Goal: Register for event/course

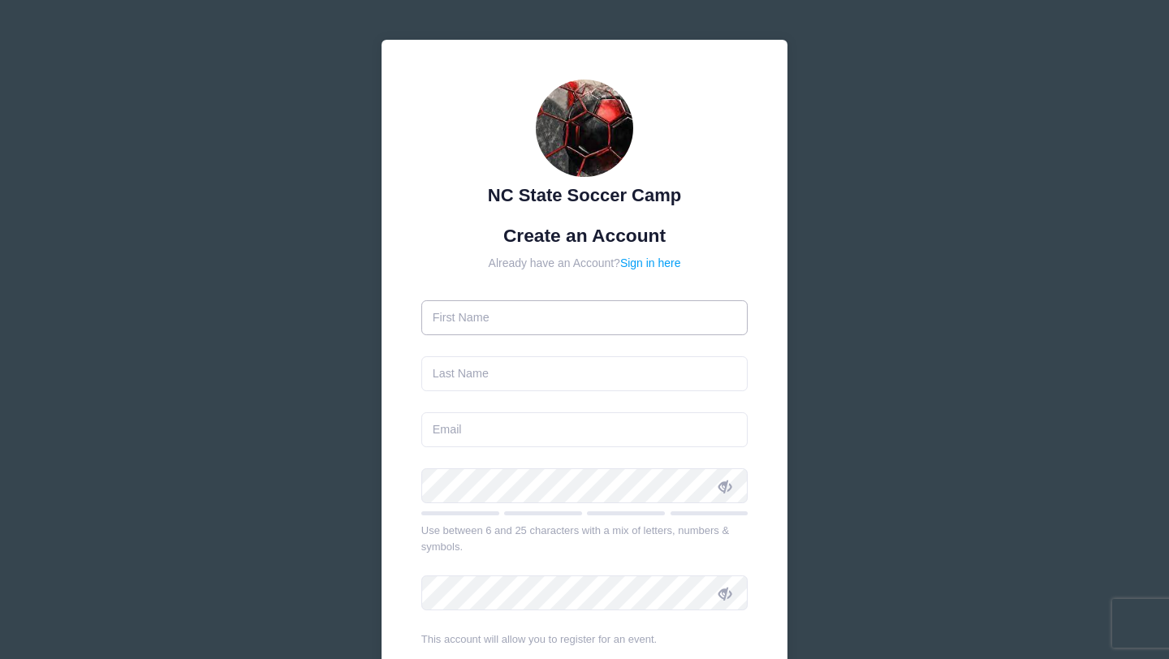
click at [494, 309] on input "text" at bounding box center [584, 317] width 327 height 35
type input "[PERSON_NAME]"
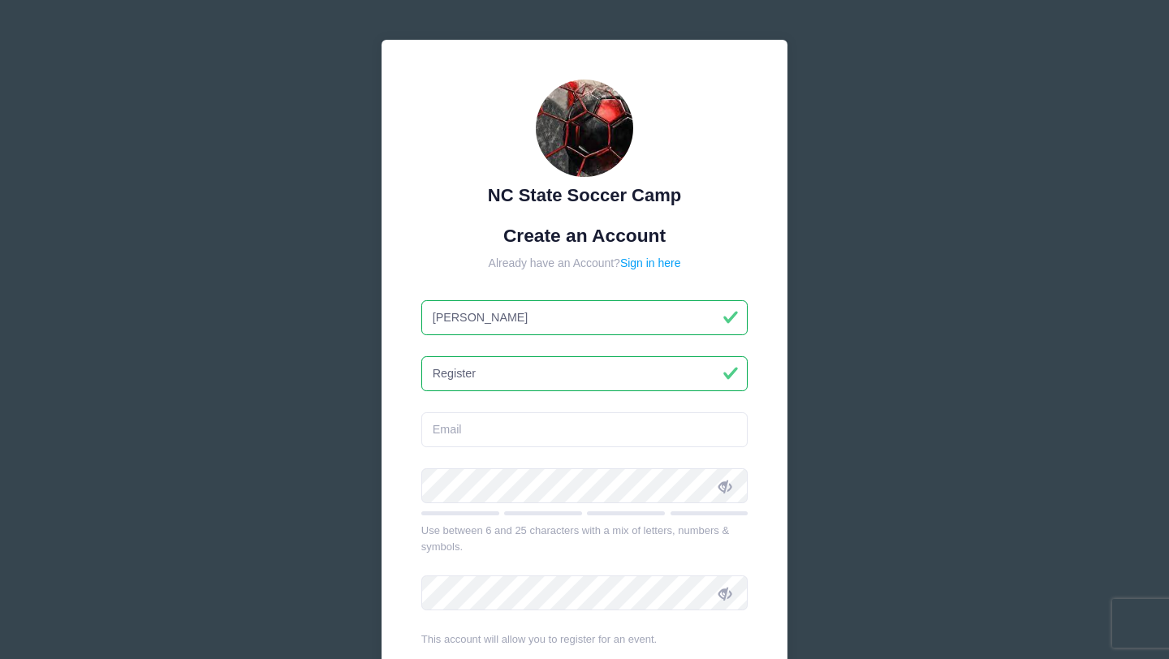
type input "Register"
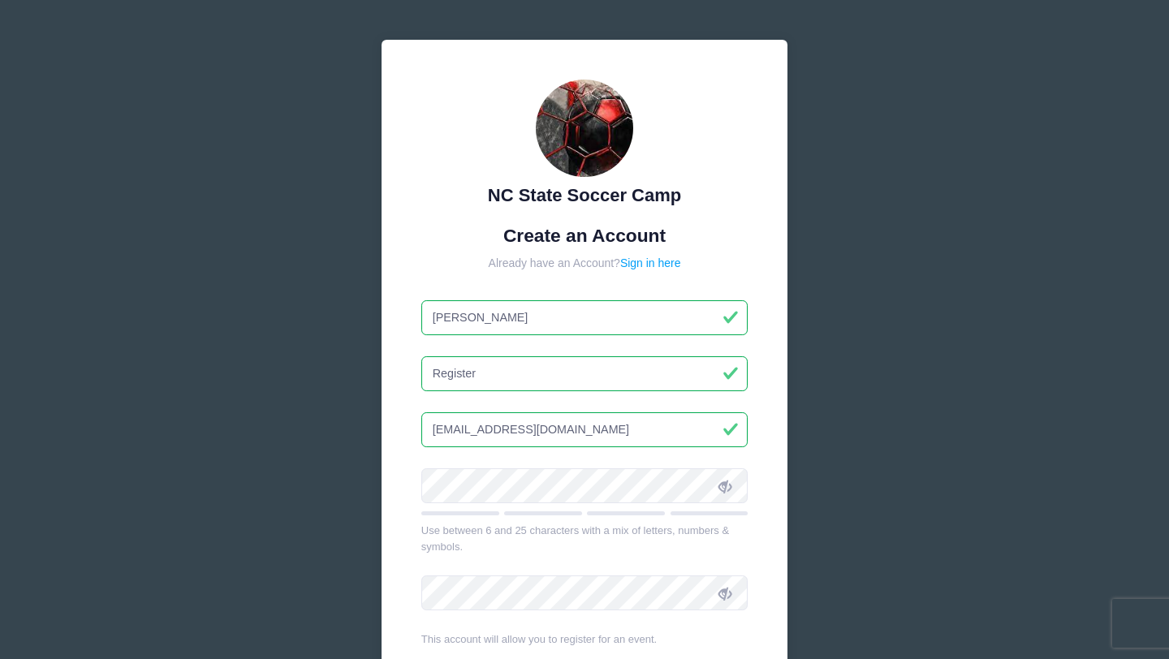
type input "[EMAIL_ADDRESS][DOMAIN_NAME]"
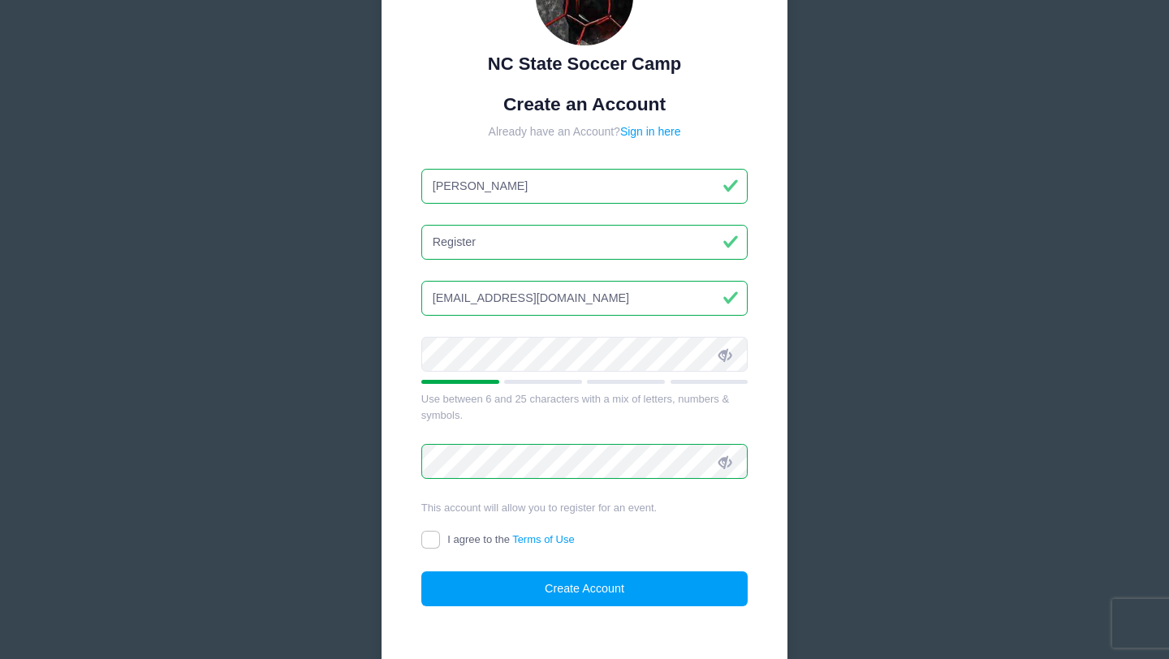
scroll to position [224, 0]
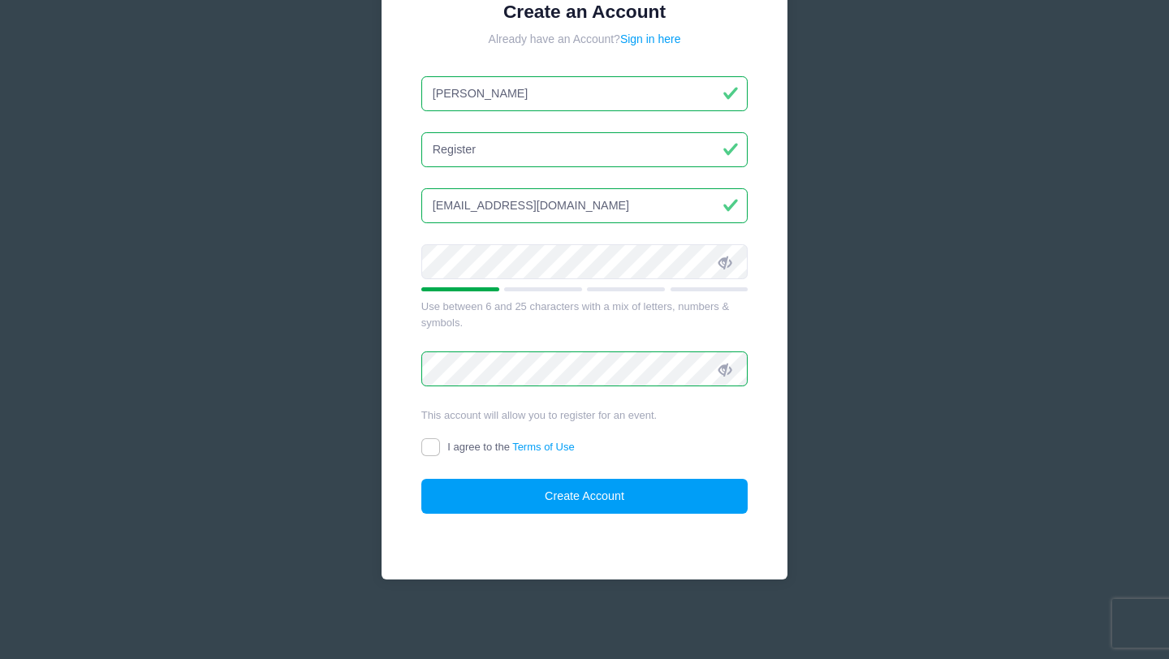
click at [436, 457] on div "I agree to the Terms of Use" at bounding box center [584, 448] width 327 height 19
click at [434, 451] on input "I agree to the Terms of Use" at bounding box center [430, 447] width 19 height 19
checkbox input "true"
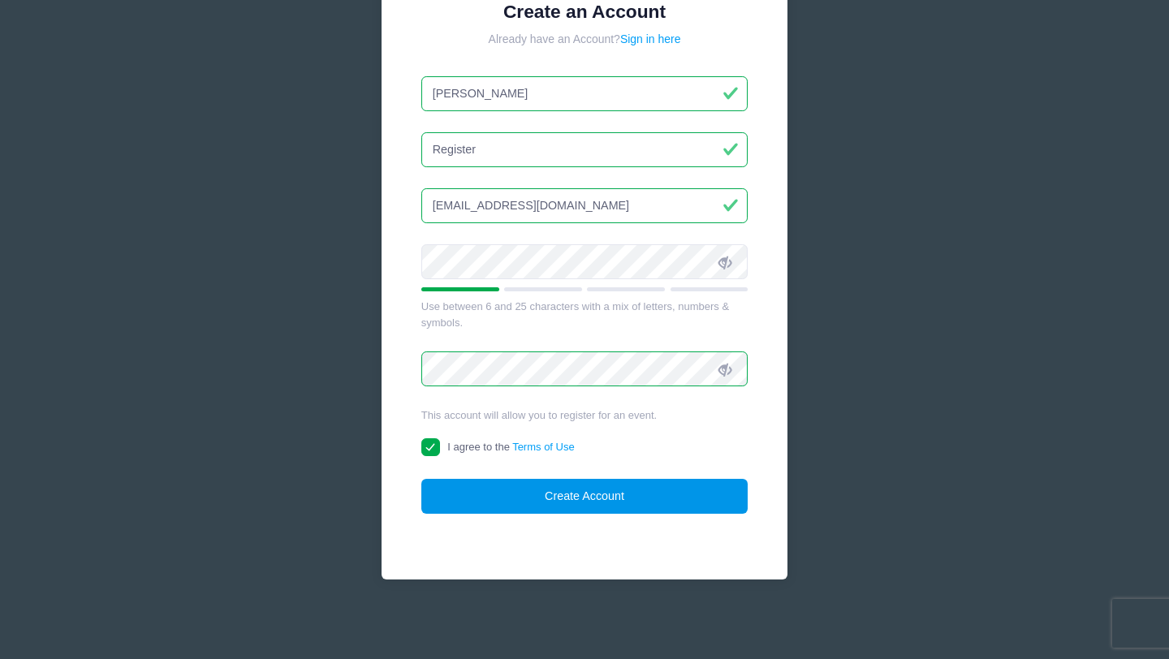
click at [576, 491] on button "Create Account" at bounding box center [584, 496] width 327 height 35
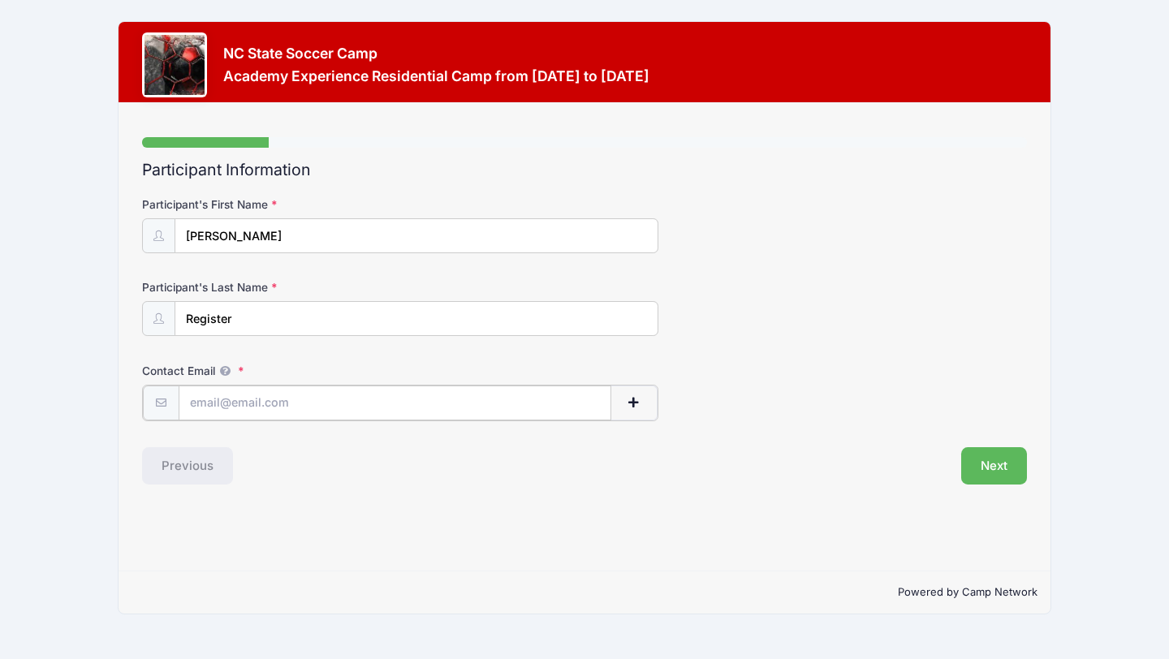
click at [339, 394] on input "Contact Email" at bounding box center [395, 403] width 433 height 35
type input "[EMAIL_ADDRESS][DOMAIN_NAME]"
click at [995, 477] on button "Next" at bounding box center [994, 464] width 66 height 37
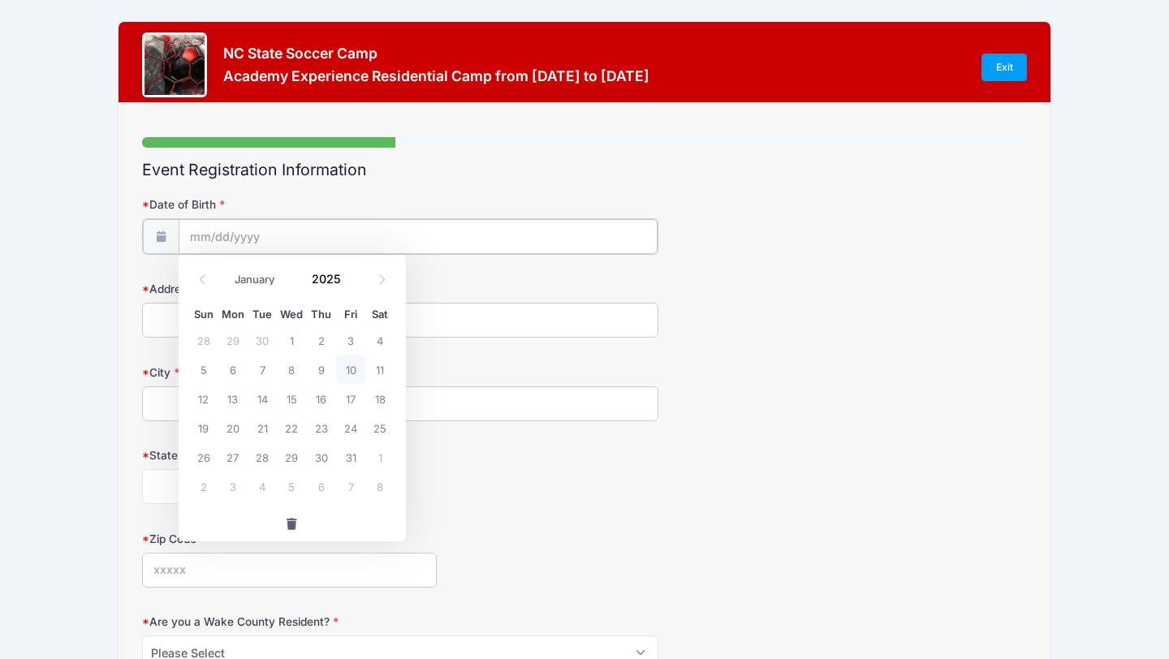
click at [248, 242] on input "Date of Birth" at bounding box center [418, 236] width 479 height 35
click at [334, 278] on input "2025" at bounding box center [330, 278] width 53 height 24
click at [348, 276] on span at bounding box center [351, 272] width 11 height 12
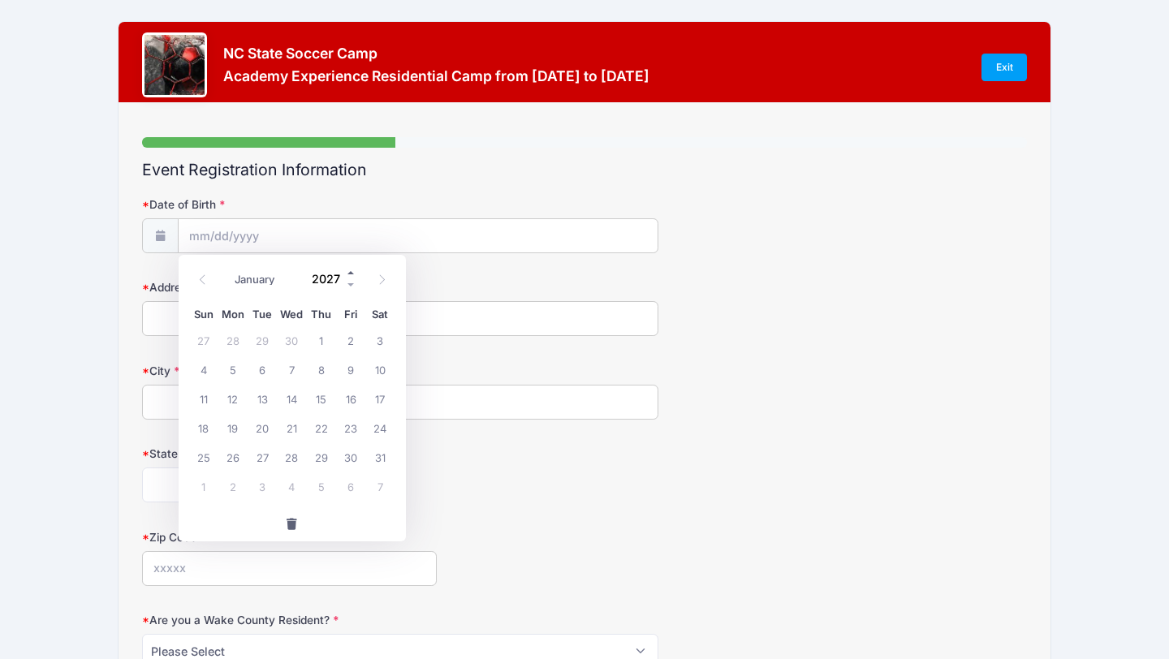
click at [348, 276] on span at bounding box center [351, 272] width 11 height 12
click at [350, 285] on span at bounding box center [351, 284] width 11 height 12
click at [350, 286] on span at bounding box center [351, 284] width 11 height 12
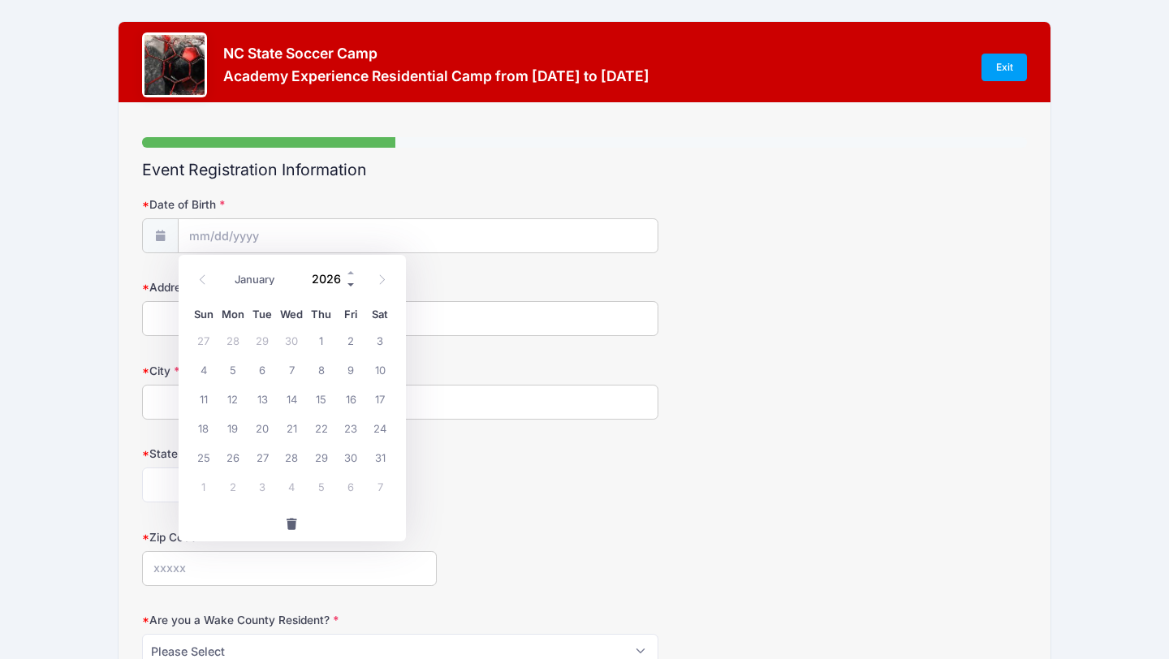
click at [350, 286] on span at bounding box center [351, 284] width 11 height 12
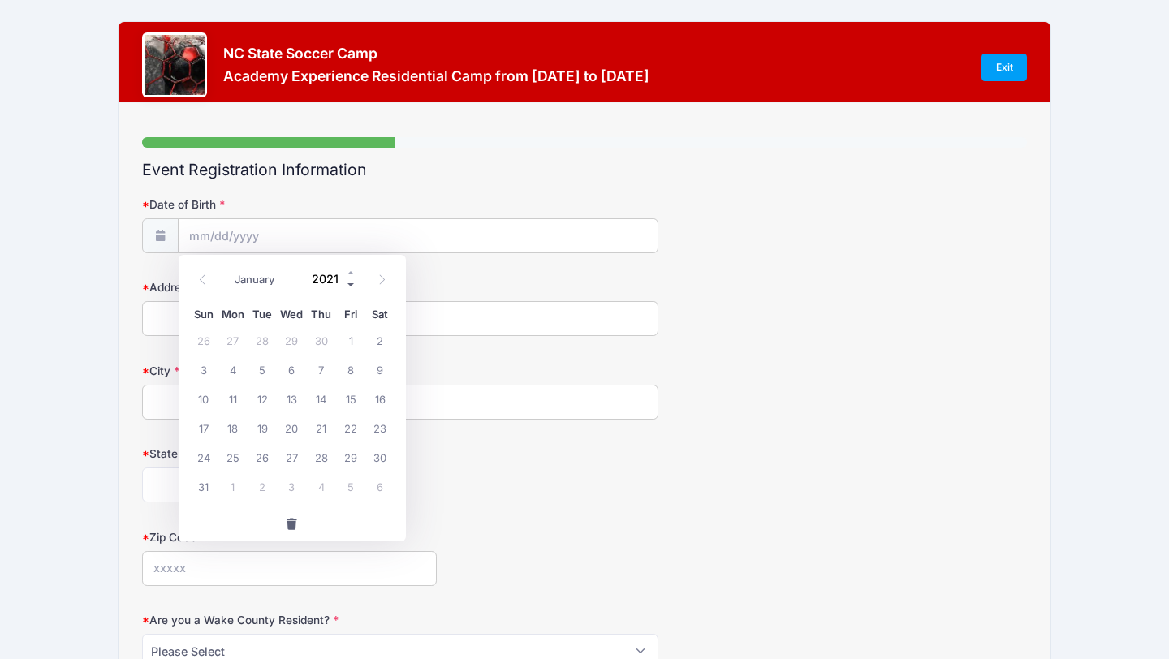
click at [350, 286] on span at bounding box center [351, 284] width 11 height 12
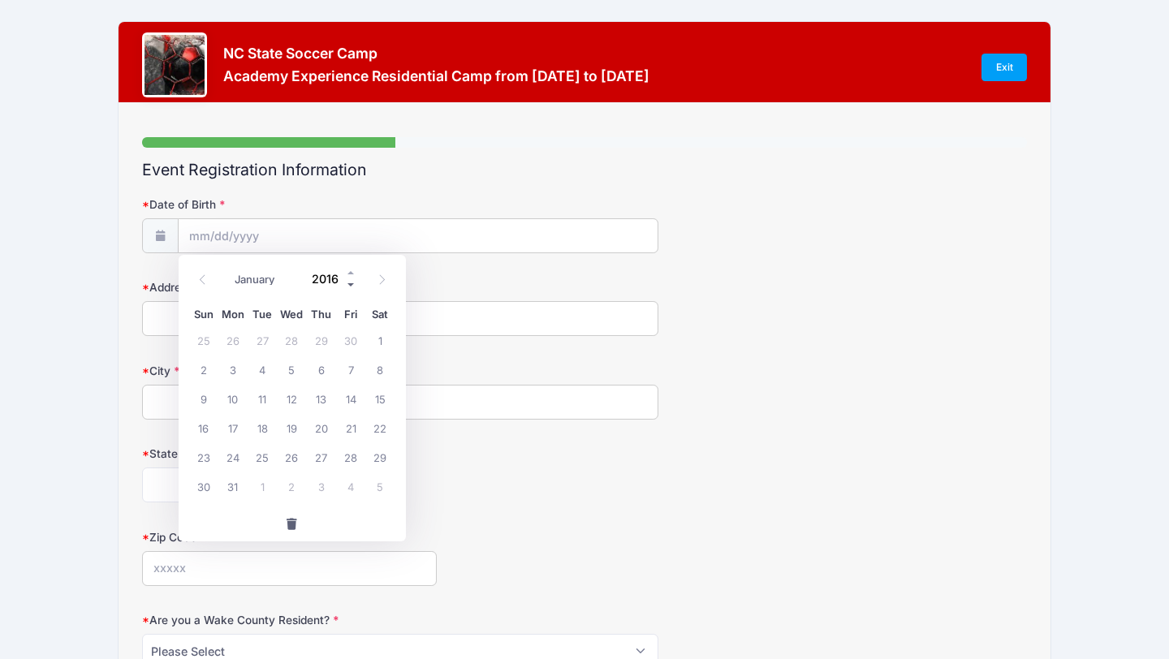
click at [350, 286] on span at bounding box center [351, 284] width 11 height 12
type input "2013"
click at [255, 280] on select "January February March April May June July August September October November De…" at bounding box center [263, 279] width 72 height 21
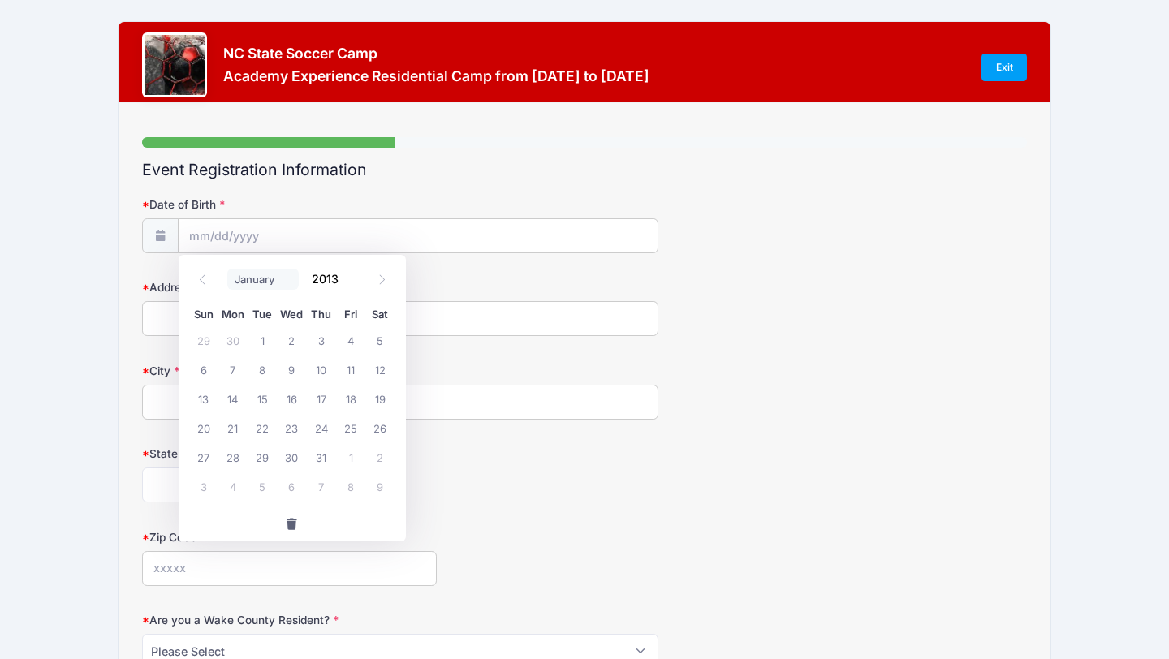
select select "5"
click at [292, 375] on span "5" at bounding box center [291, 369] width 29 height 29
type input "[DATE]"
click at [290, 323] on input "Address" at bounding box center [400, 318] width 516 height 35
type input "[STREET_ADDRESS]"
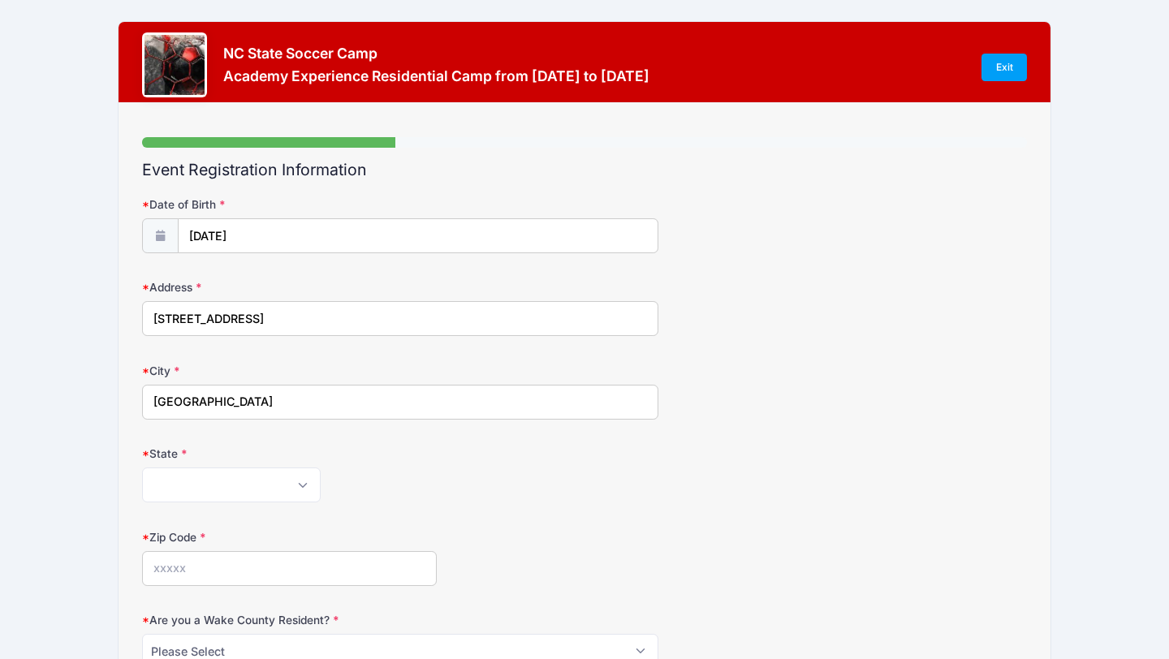
type input "[GEOGRAPHIC_DATA]"
select select "NC"
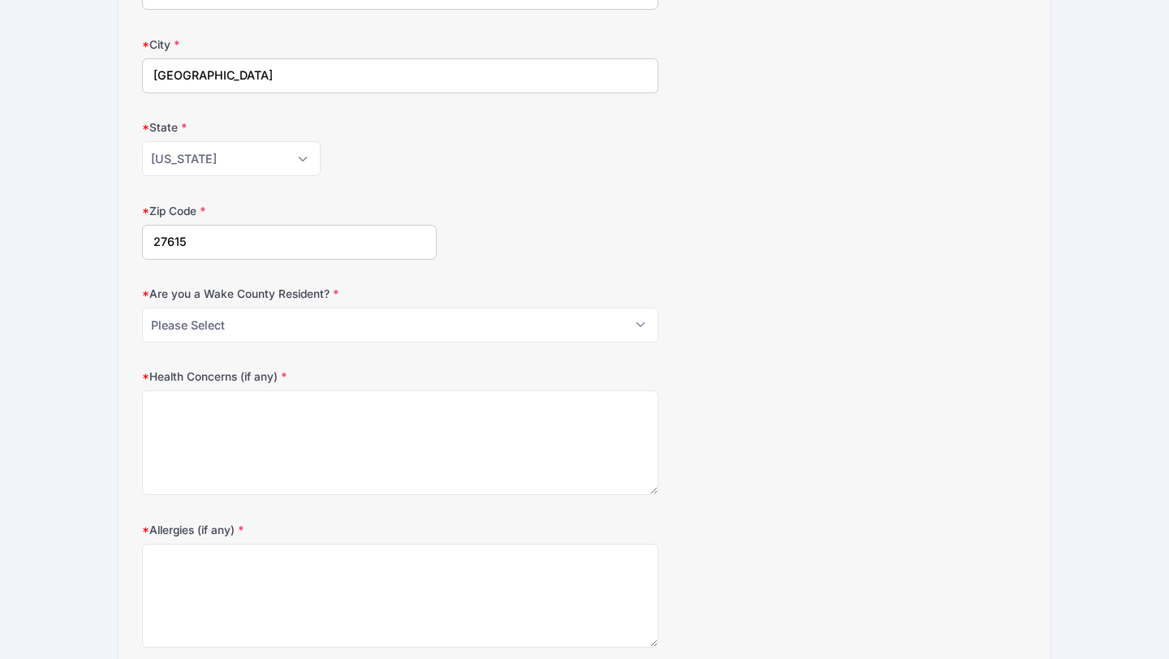
scroll to position [331, 0]
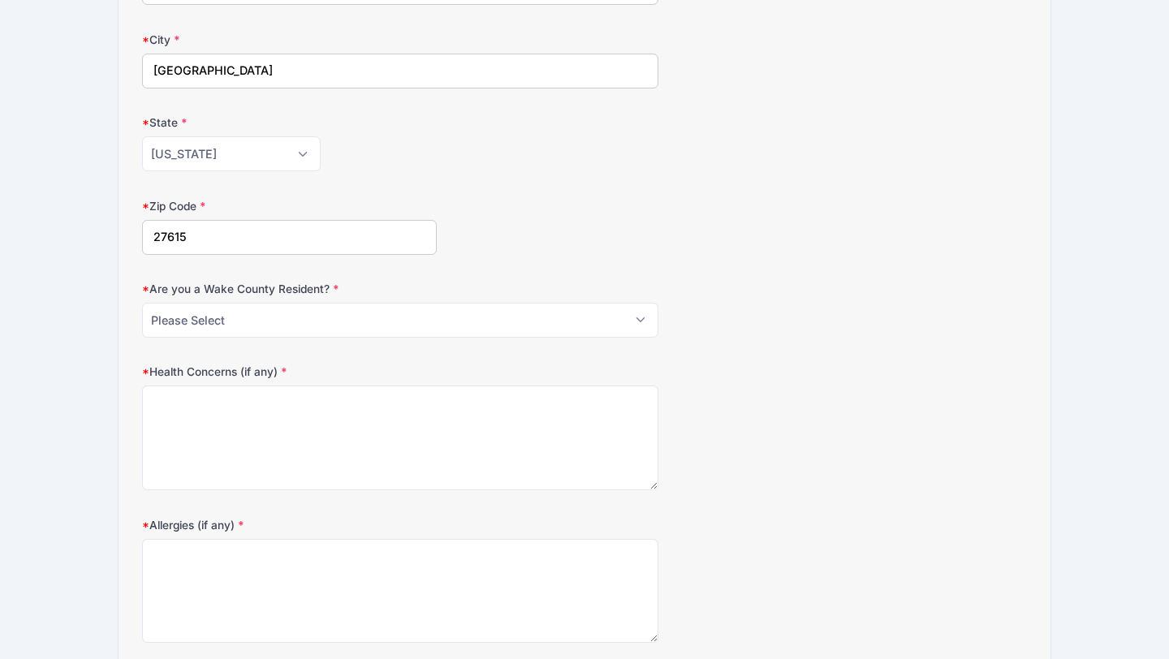
type input "27615"
click at [268, 328] on select "Please Select YES NO" at bounding box center [400, 320] width 516 height 35
select select "YES"
click at [352, 408] on textarea "Health Concerns (if any)" at bounding box center [400, 438] width 516 height 105
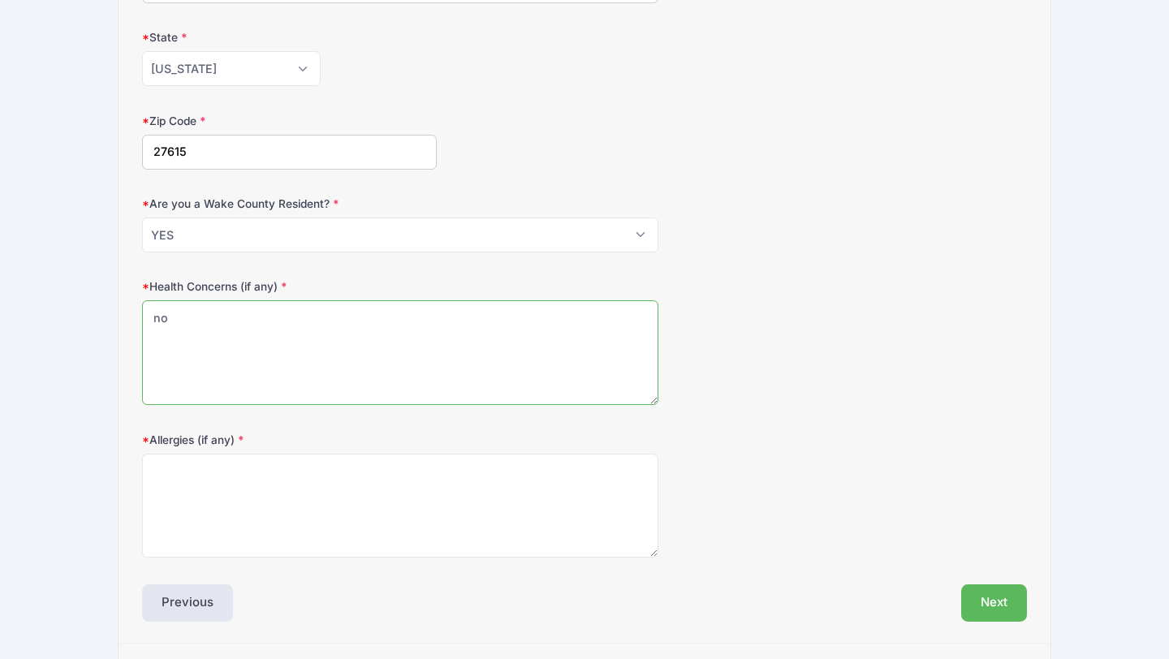
scroll to position [464, 0]
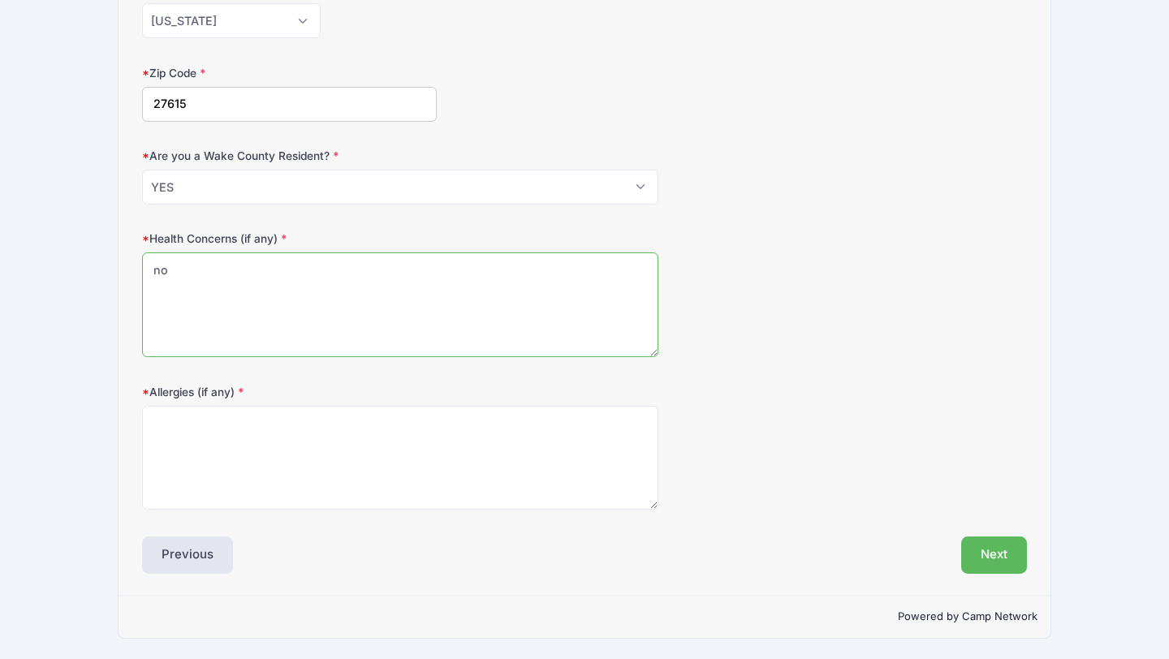
type textarea "no"
click at [256, 481] on textarea "Allergies (if any)" at bounding box center [400, 458] width 516 height 105
type textarea "no"
click at [984, 551] on button "Next" at bounding box center [994, 555] width 66 height 37
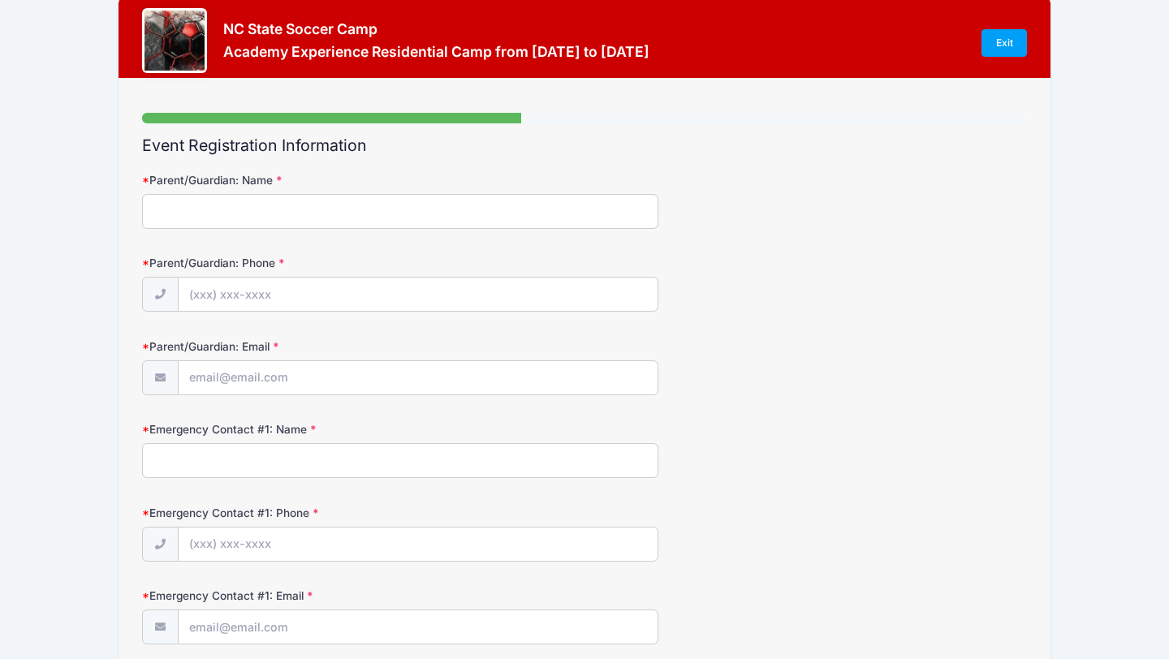
scroll to position [0, 0]
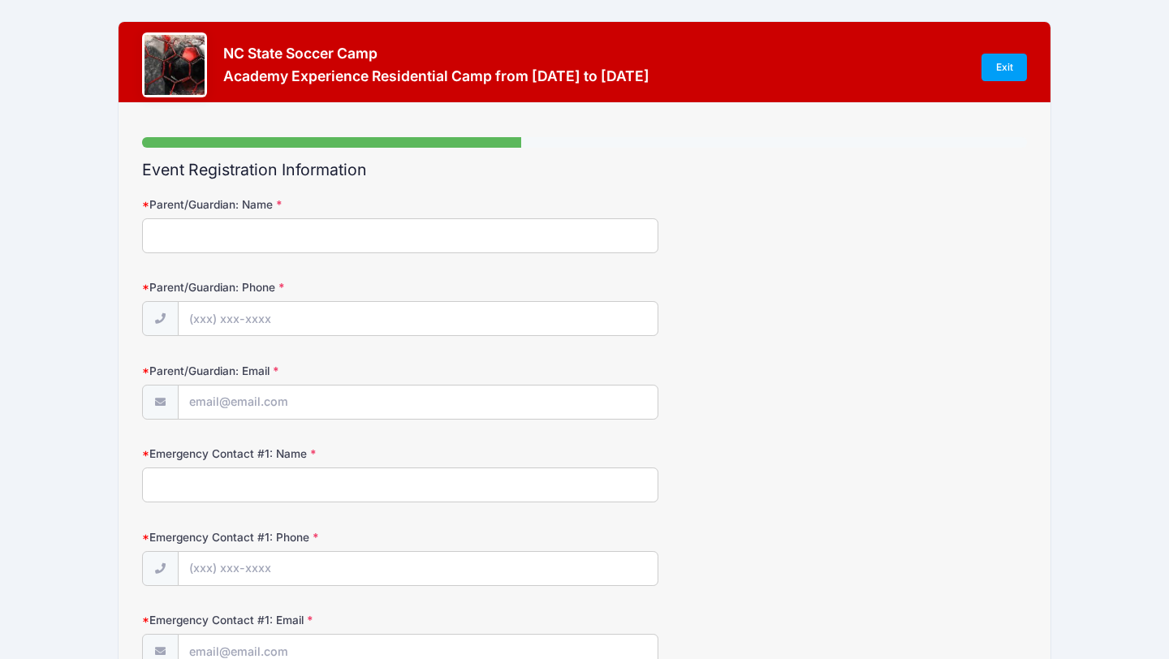
click at [318, 227] on input "Parent/Guardian: Name" at bounding box center [400, 235] width 516 height 35
type input "[PERSON_NAME] Register"
type input "[PHONE_NUMBER]"
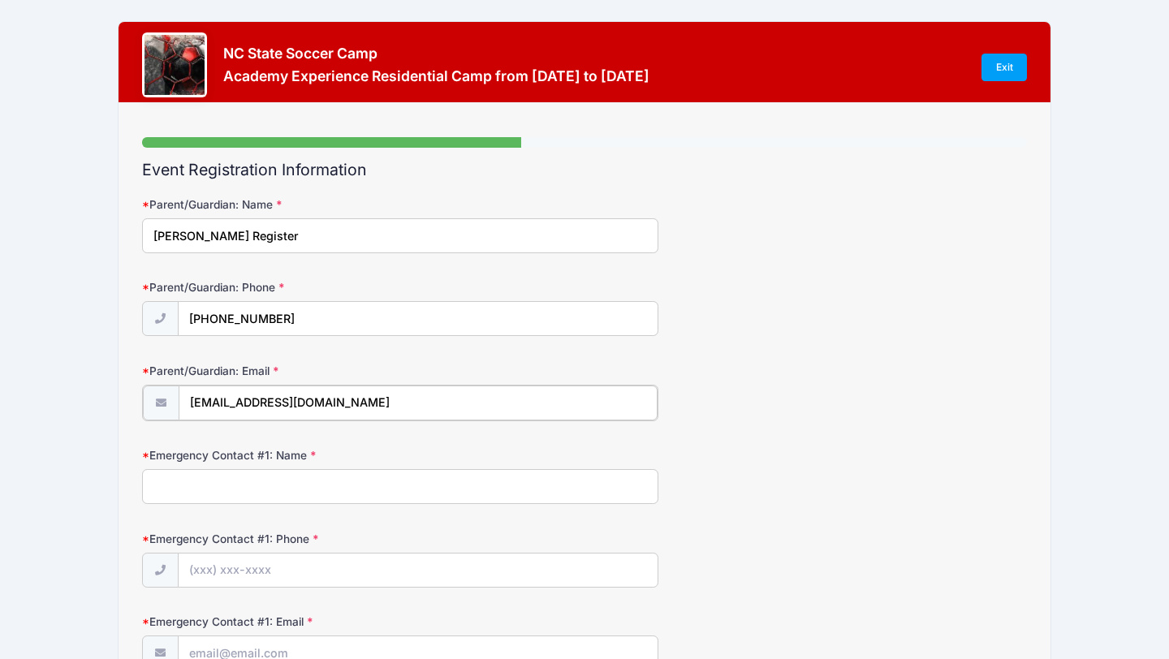
type input "[EMAIL_ADDRESS][DOMAIN_NAME]"
type input "l"
type input "[PERSON_NAME] Register"
type input "[PHONE_NUMBER]"
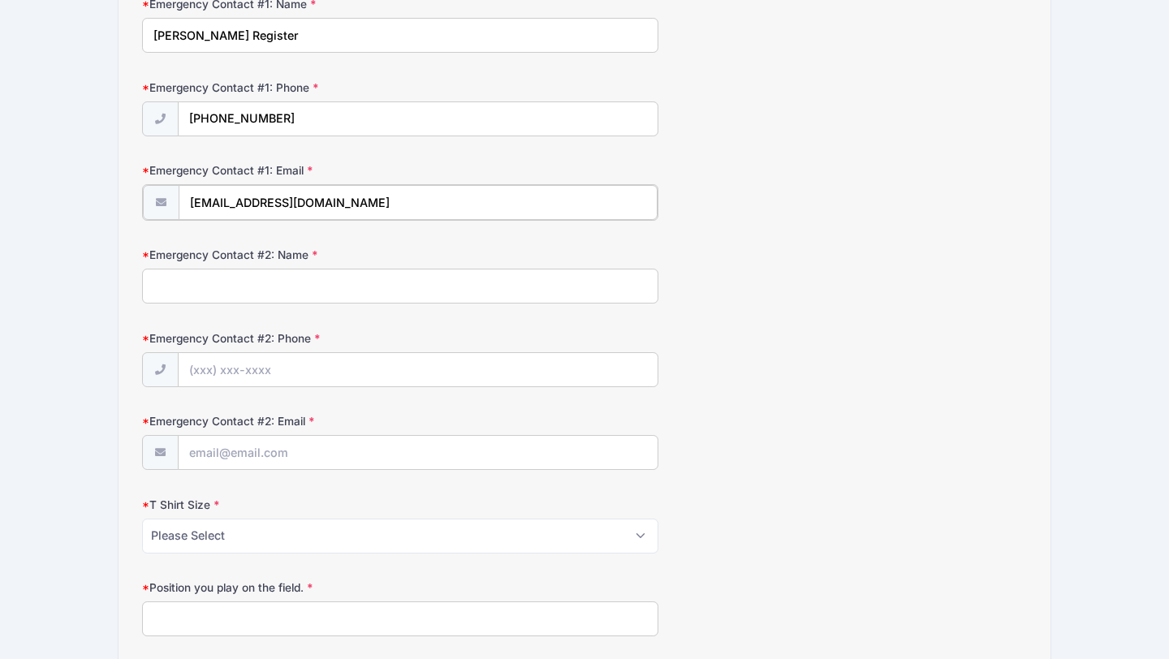
type input "[EMAIL_ADDRESS][DOMAIN_NAME]"
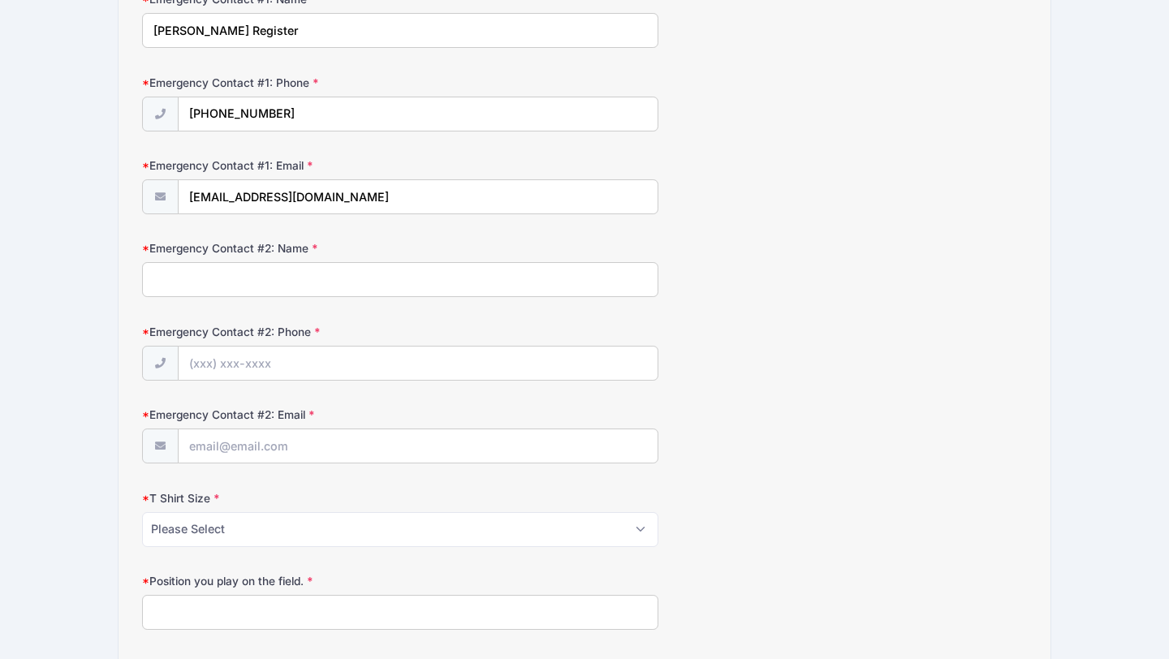
scroll to position [456, 0]
type input "[PERSON_NAME]"
type input "[PHONE_NUMBER]"
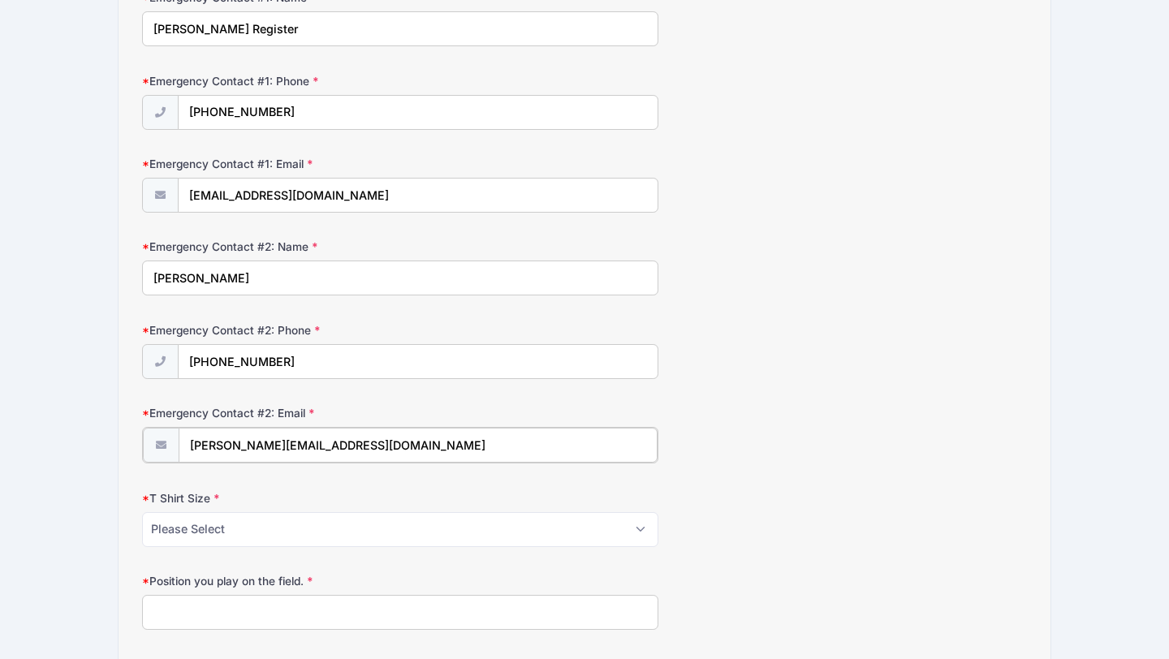
type input "[PERSON_NAME][EMAIL_ADDRESS][DOMAIN_NAME]"
click at [628, 549] on form "Parent/Guardian: Name [PERSON_NAME] Register Parent/Guardian: Phone [PHONE_NUMB…" at bounding box center [584, 546] width 885 height 1613
click at [638, 536] on select "Please Select Youth Small Youth Medium Youth Large Adult Small Adult Medium Adu…" at bounding box center [400, 528] width 516 height 35
select select "Youth Large"
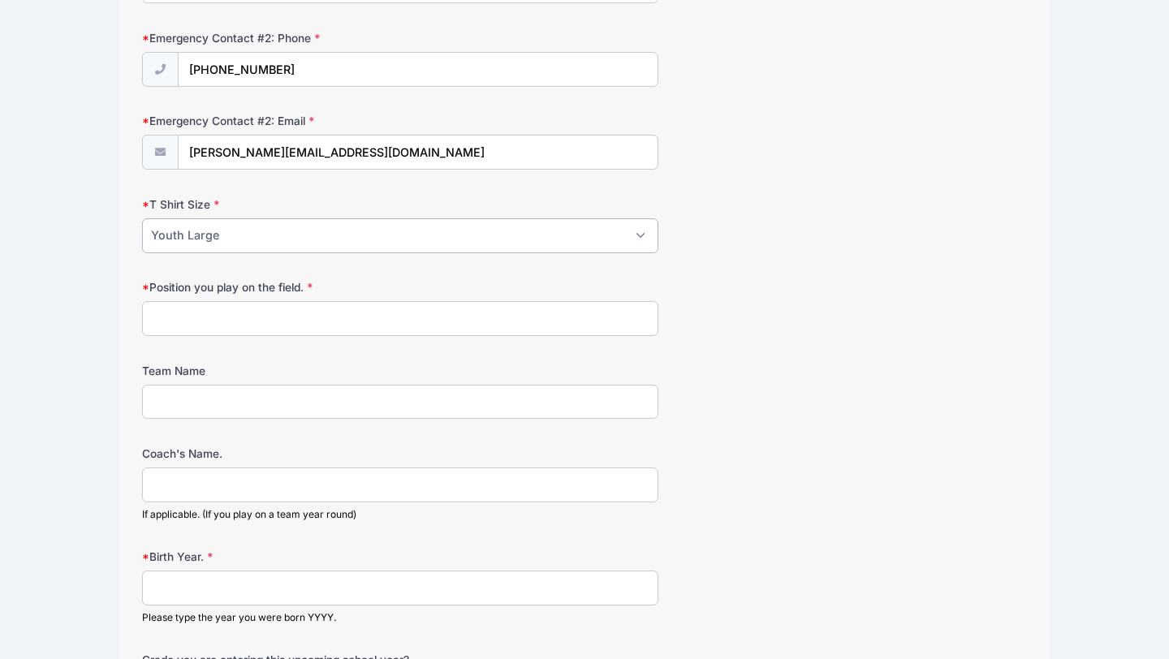
scroll to position [756, 0]
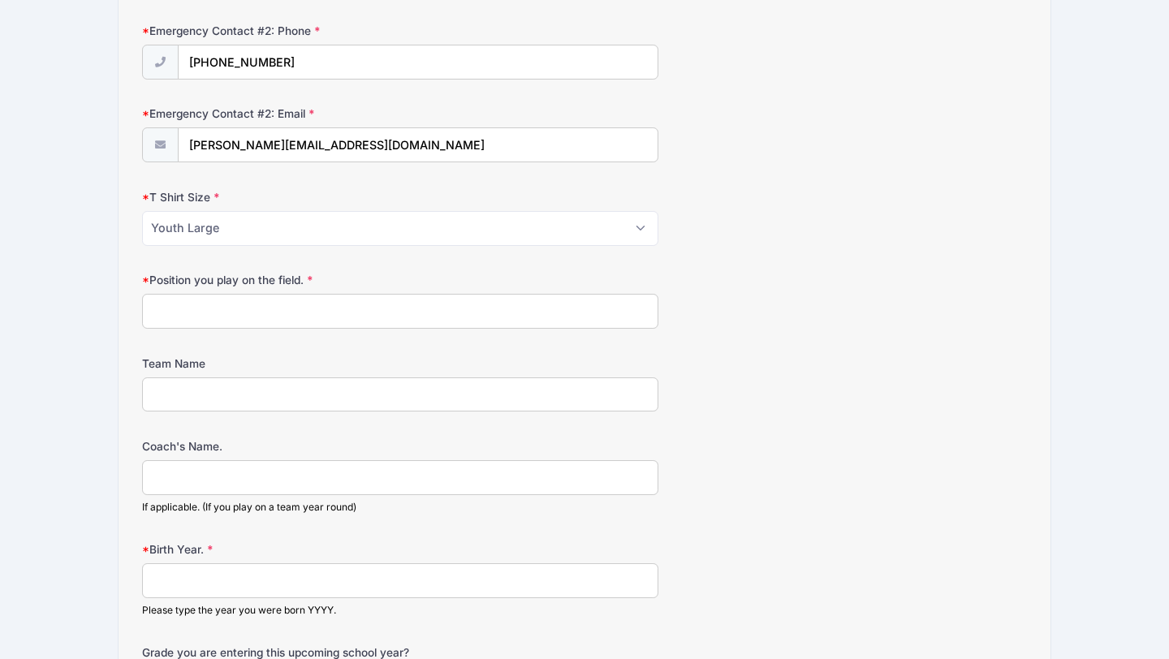
click at [348, 310] on input "Position you play on the field." at bounding box center [400, 311] width 516 height 35
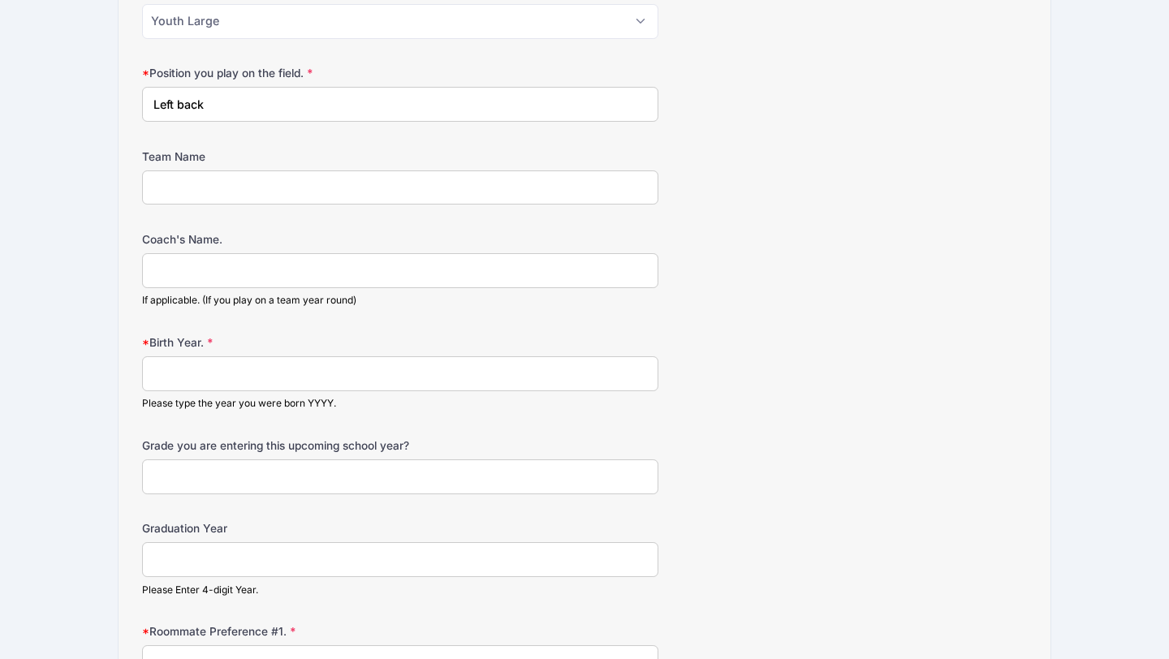
scroll to position [965, 0]
type input "Left back"
click at [366, 369] on input "Birth Year." at bounding box center [400, 371] width 516 height 35
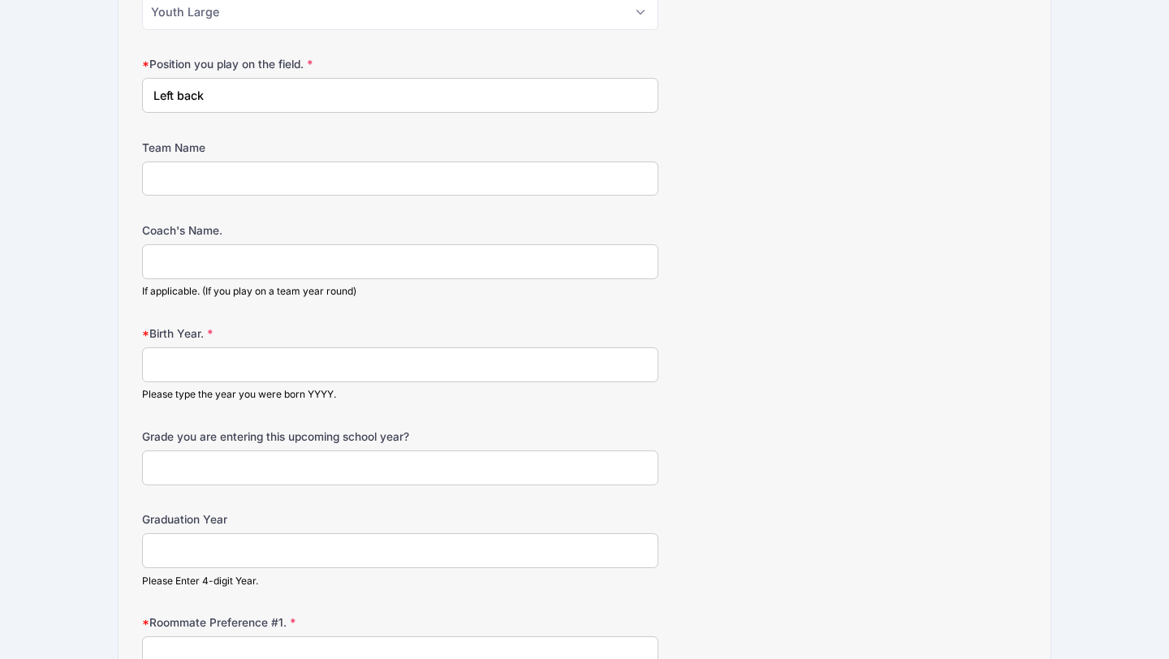
scroll to position [976, 0]
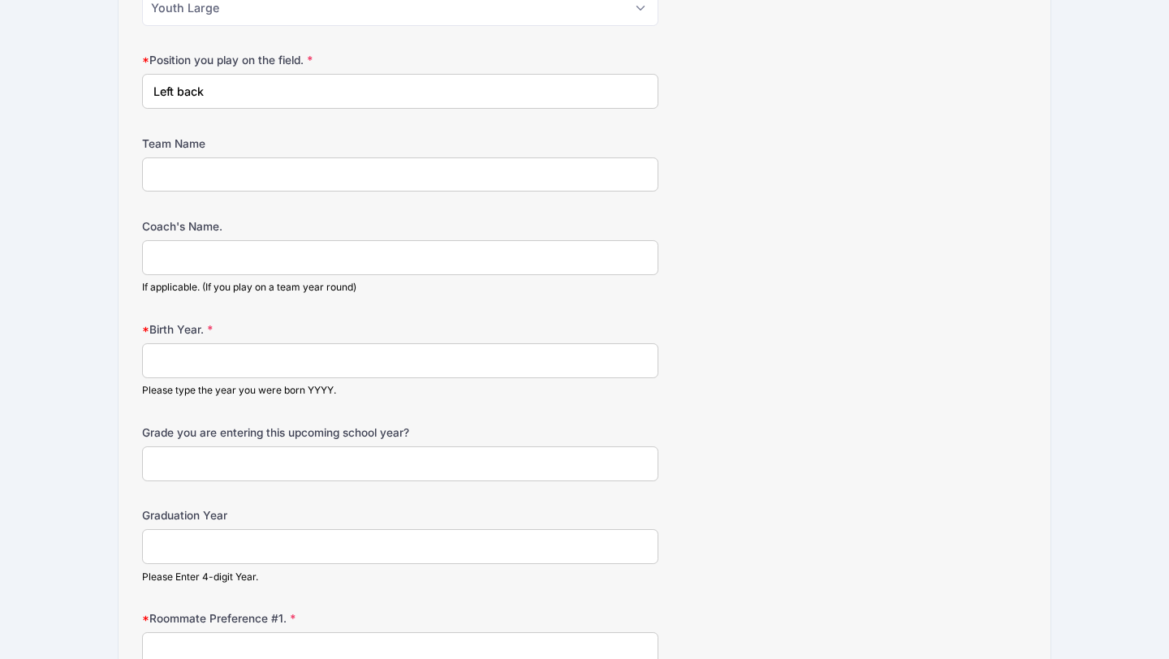
click at [328, 269] on input "Coach's Name." at bounding box center [400, 257] width 516 height 35
type input "[PERSON_NAME]"
click at [293, 162] on input "Team Name" at bounding box center [400, 175] width 516 height 35
type input "NCFC Silver"
click at [223, 368] on input "Birth Year." at bounding box center [400, 360] width 516 height 35
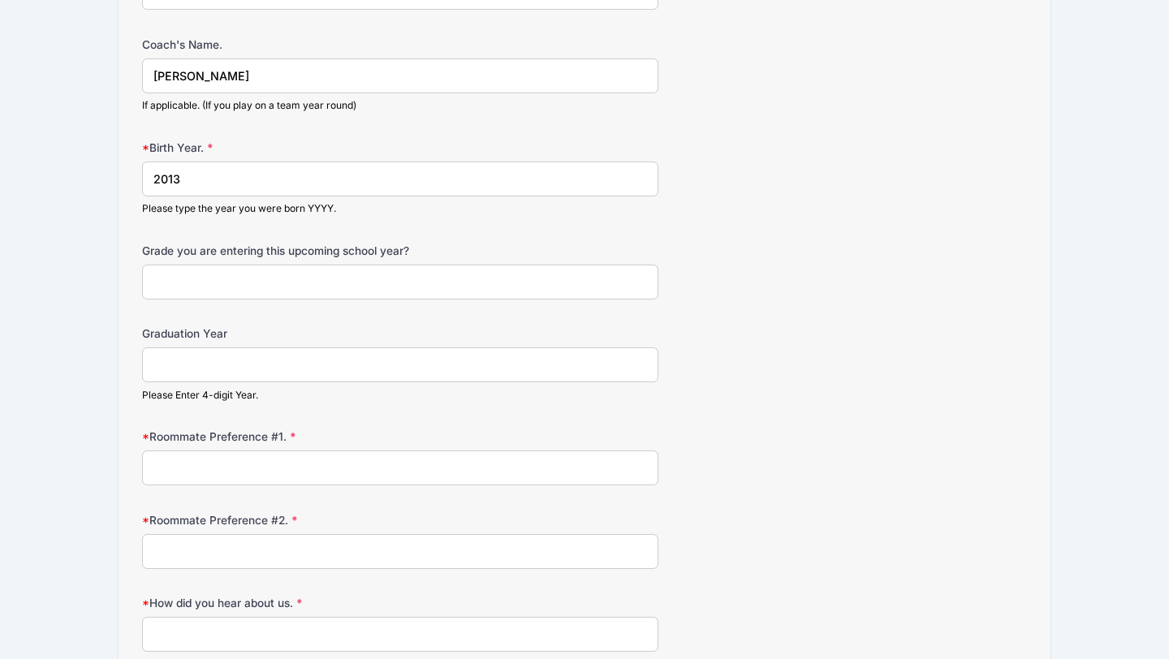
scroll to position [1223, 0]
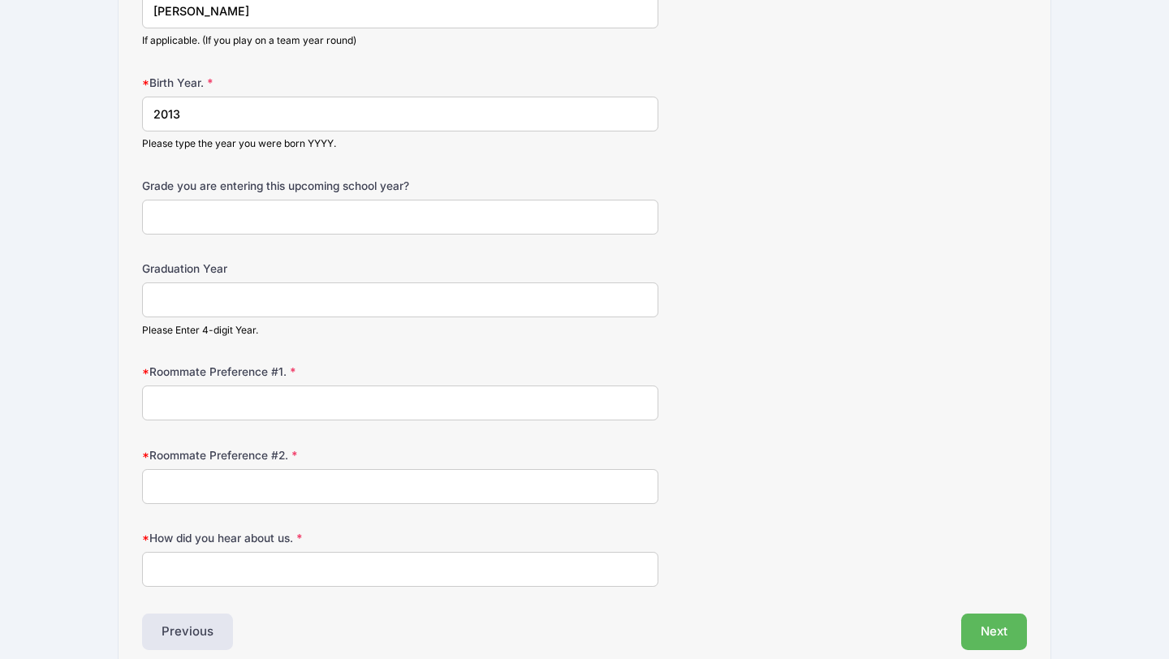
type input "2013"
click at [342, 218] on input "Grade you are entering this upcoming school year?" at bounding box center [400, 217] width 516 height 35
type input "8th"
type input "2031"
type input "[PERSON_NAME]"
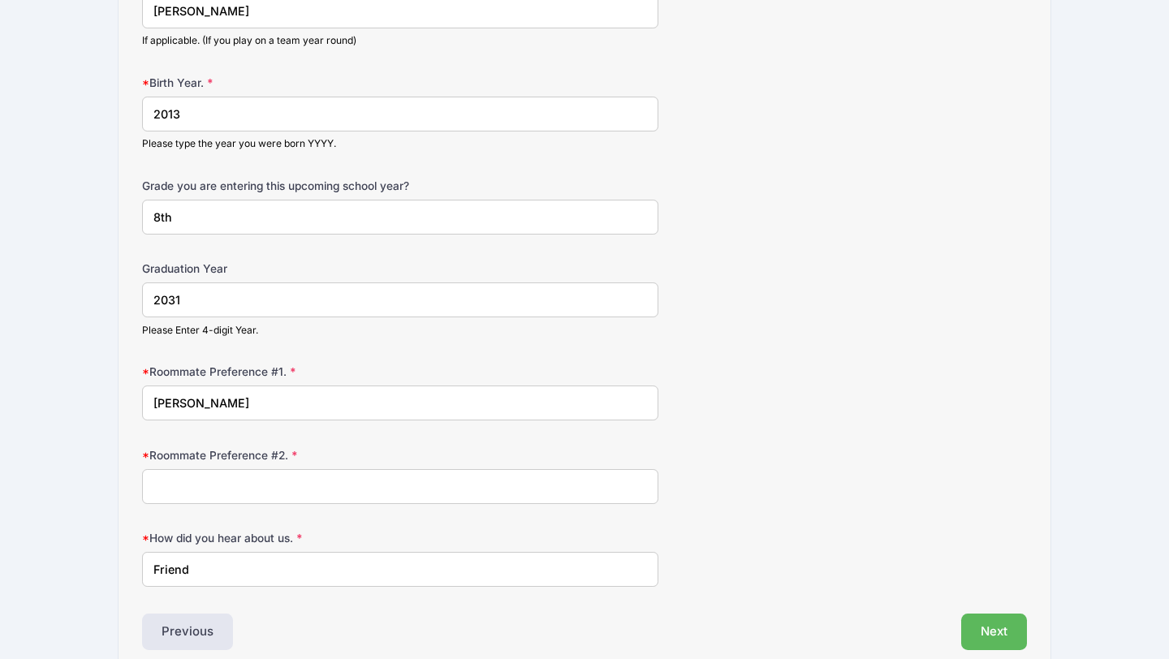
scroll to position [1299, 0]
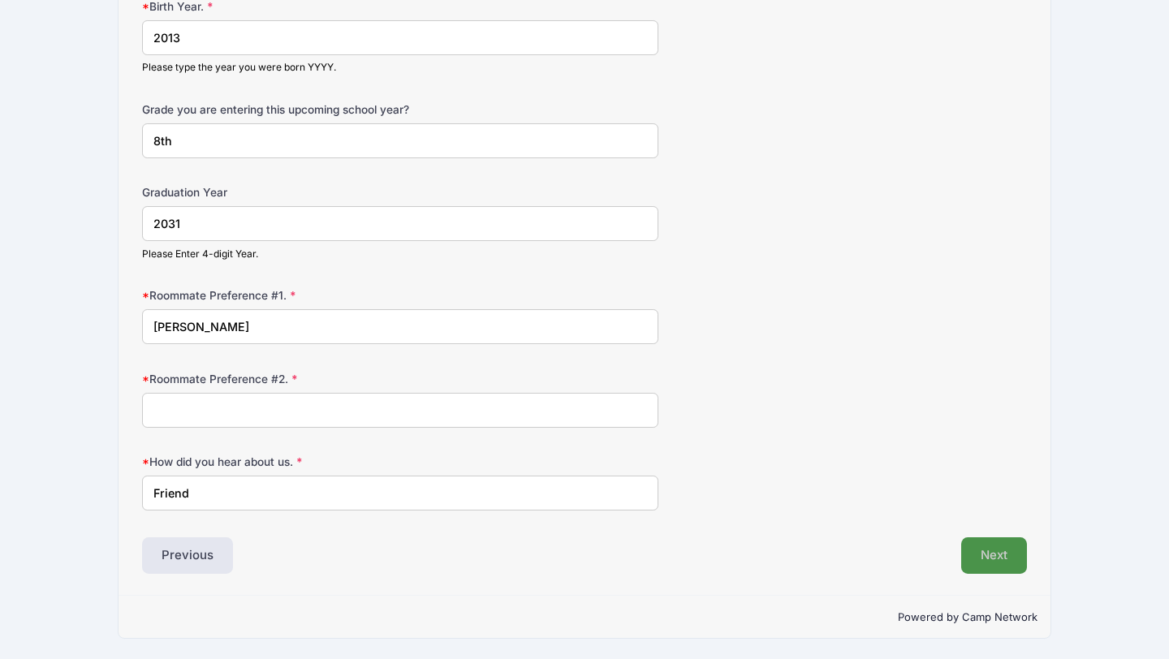
type input "Friend"
click at [995, 572] on button "Next" at bounding box center [994, 555] width 66 height 37
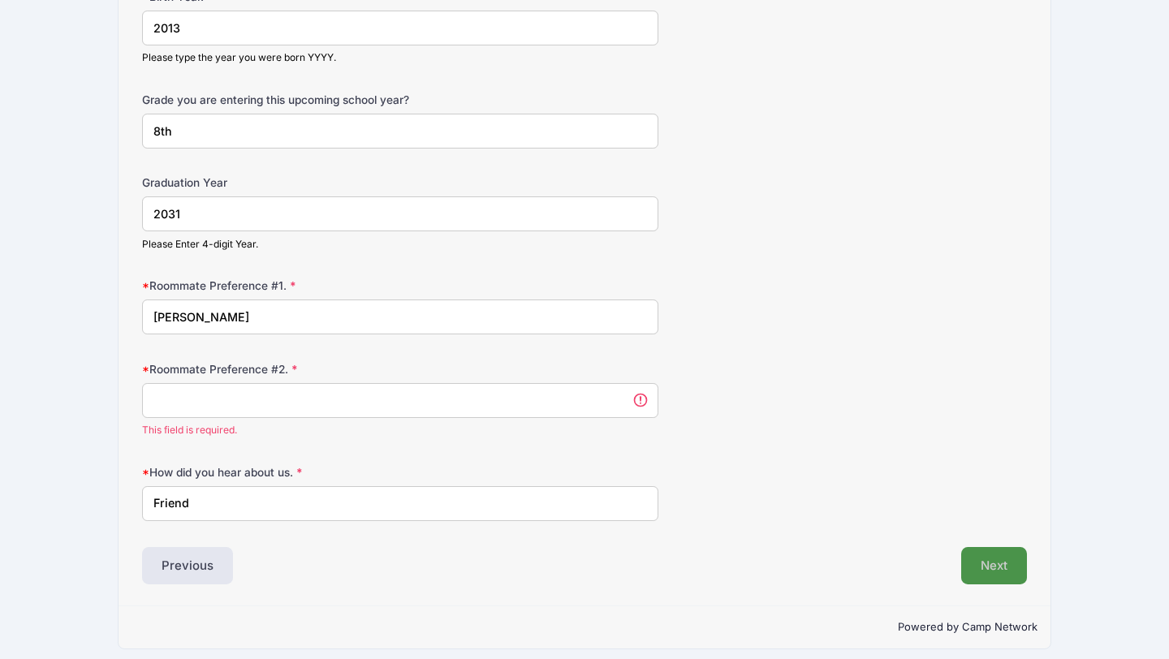
scroll to position [0, 0]
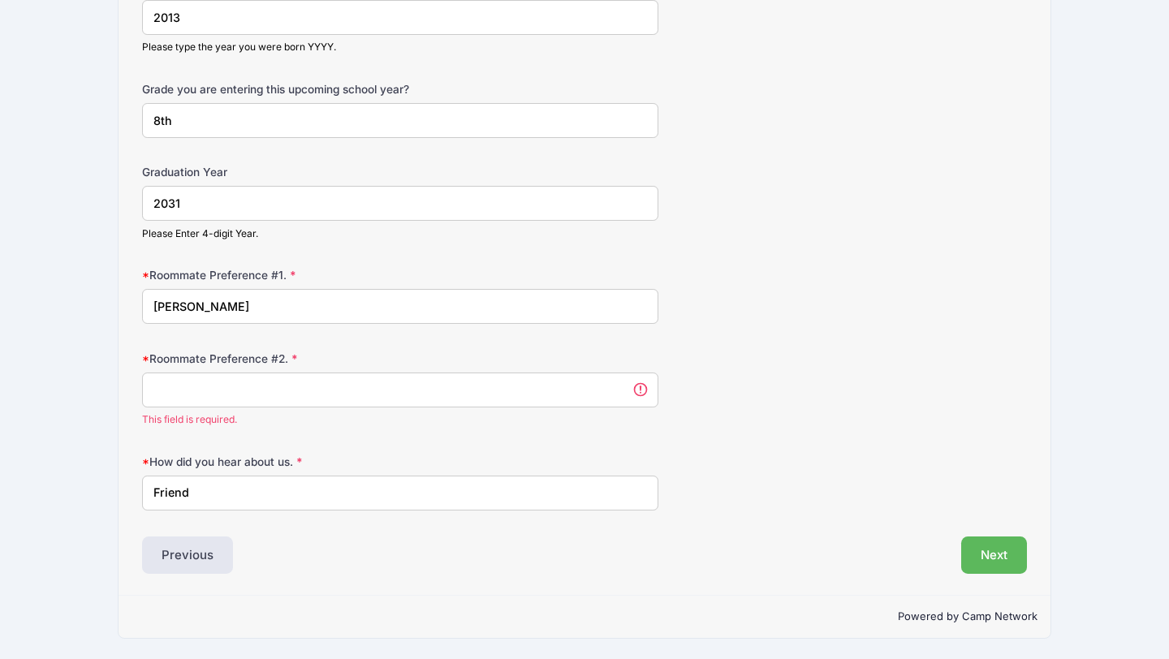
click at [364, 392] on input "Roommate Preference #2." at bounding box center [400, 390] width 516 height 35
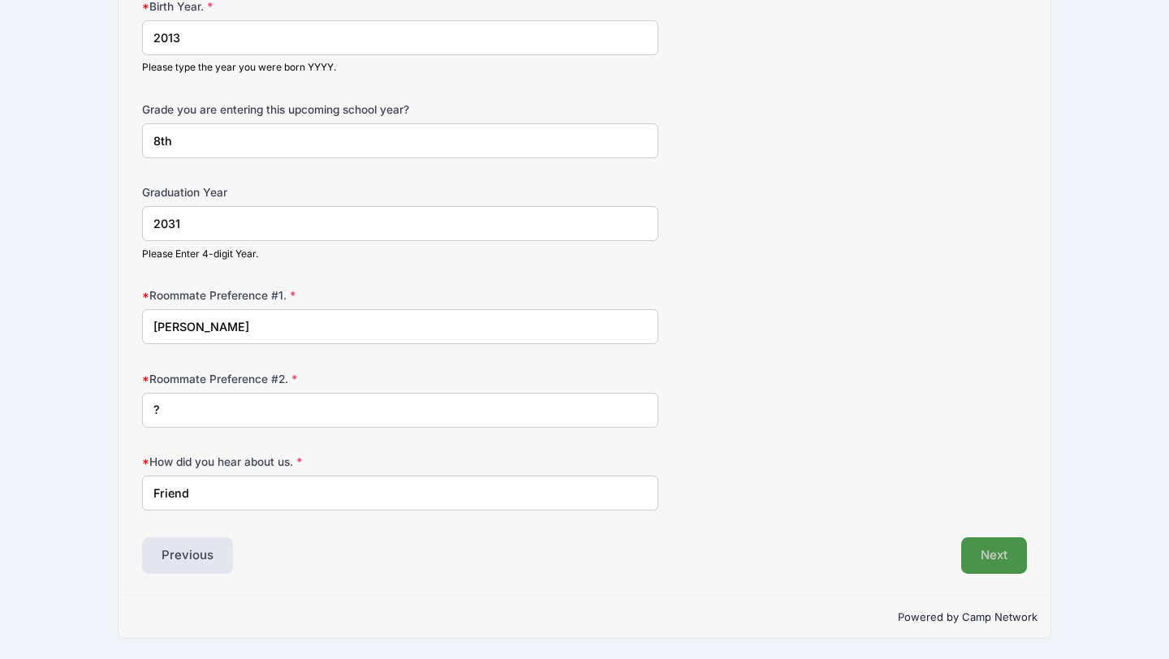
type input "?"
click at [995, 546] on button "Next" at bounding box center [994, 555] width 66 height 37
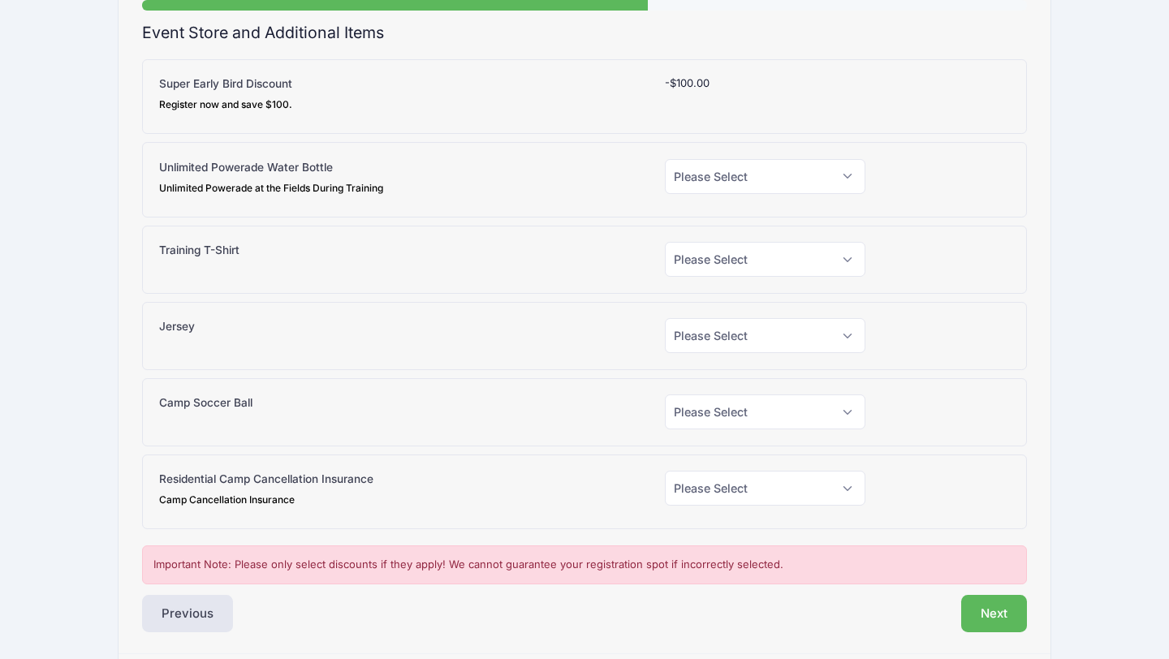
scroll to position [140, 0]
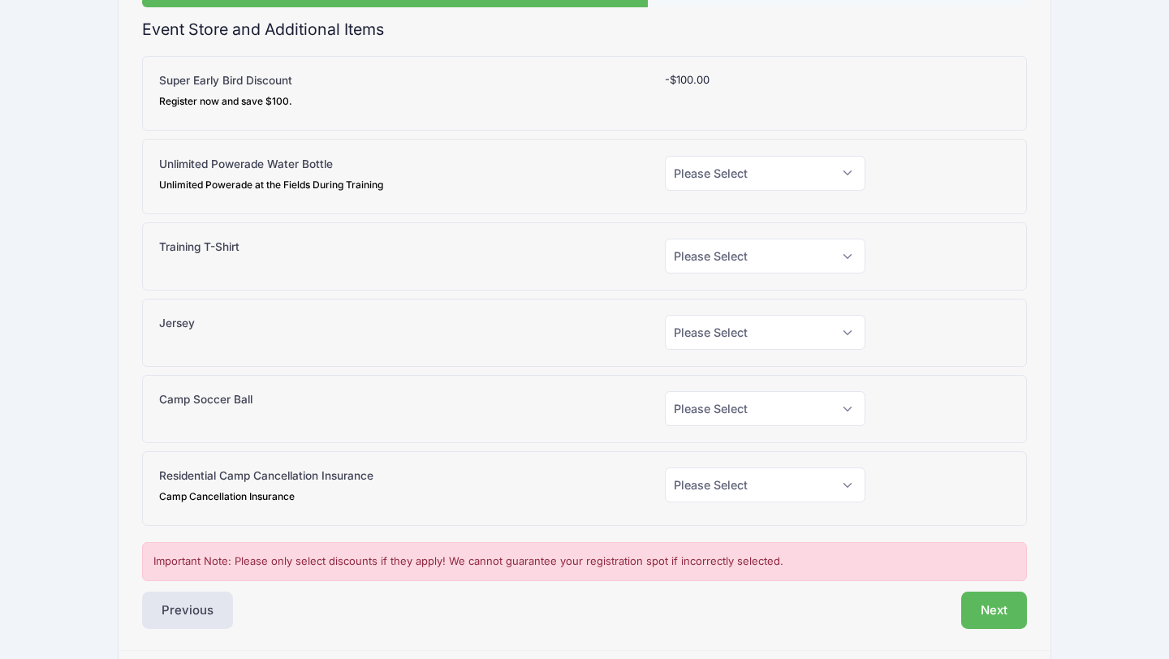
click at [846, 205] on div "Unlimited Powerade Water Bottle Unlimited Powerade at the Fields During Trainin…" at bounding box center [584, 177] width 885 height 76
click at [844, 182] on select "Please Select Yes (+$15.00) No" at bounding box center [765, 173] width 201 height 35
select select "0"
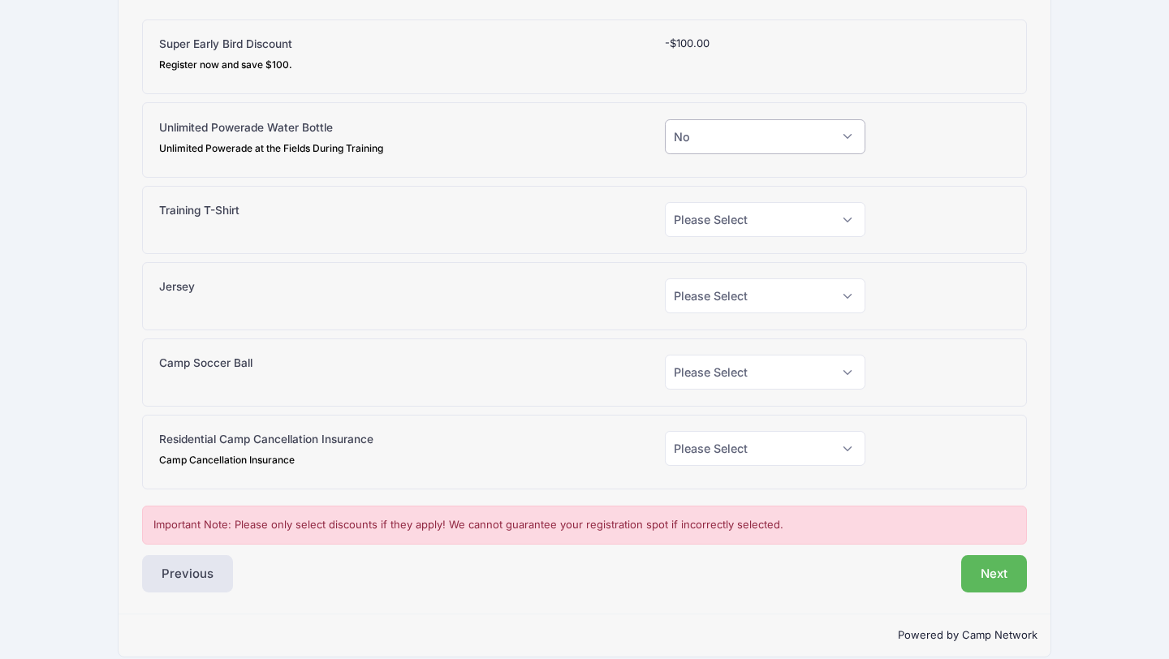
scroll to position [196, 0]
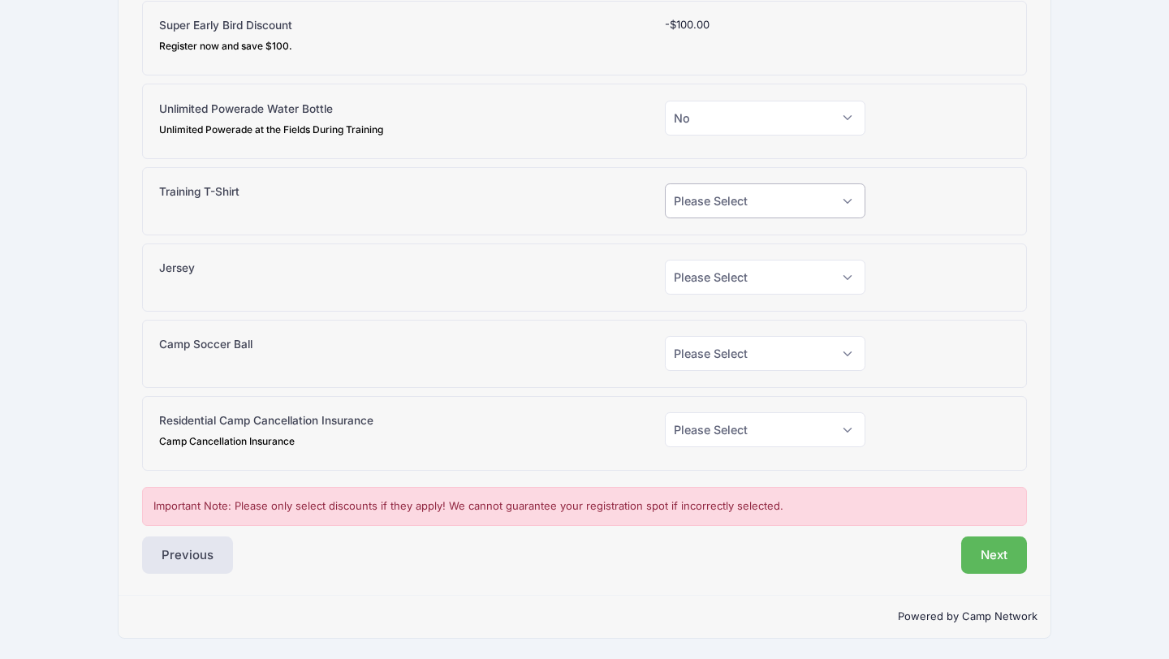
click at [847, 195] on select "Please Select Yes (+$20.00) No" at bounding box center [765, 200] width 201 height 35
select select "1"
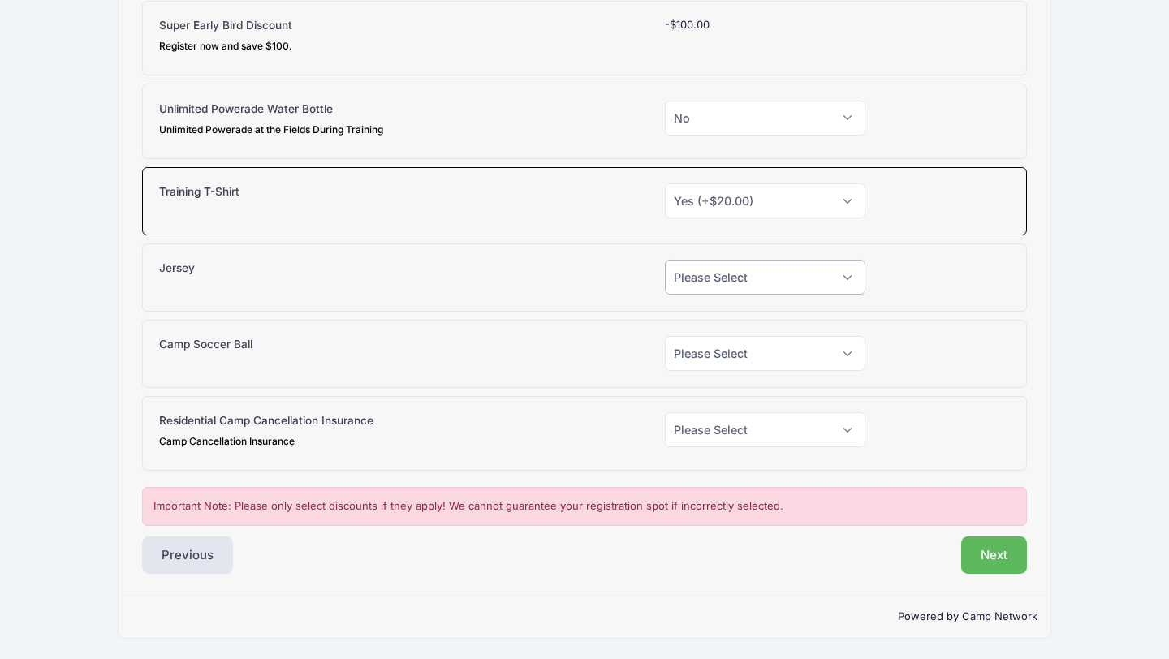
click at [848, 266] on select "Please Select Yes (+$30.00) No" at bounding box center [765, 277] width 201 height 35
click at [762, 284] on select "Please Select Yes (+$30.00) No" at bounding box center [765, 277] width 201 height 35
select select "1"
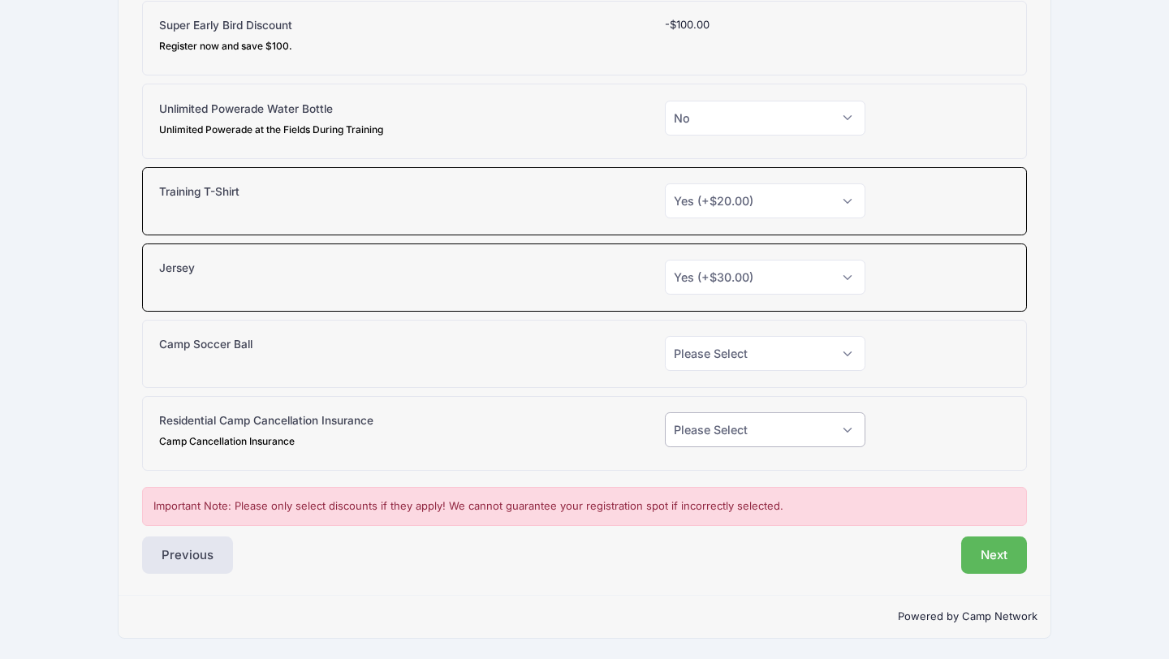
click at [841, 421] on select "Please Select Yes (+$130.00) No" at bounding box center [765, 429] width 201 height 35
click at [834, 436] on select "Please Select Yes (+$130.00) No" at bounding box center [765, 429] width 201 height 35
select select "0"
click at [784, 359] on select "Please Select Yes (+$38.00) No" at bounding box center [765, 353] width 201 height 35
select select "0"
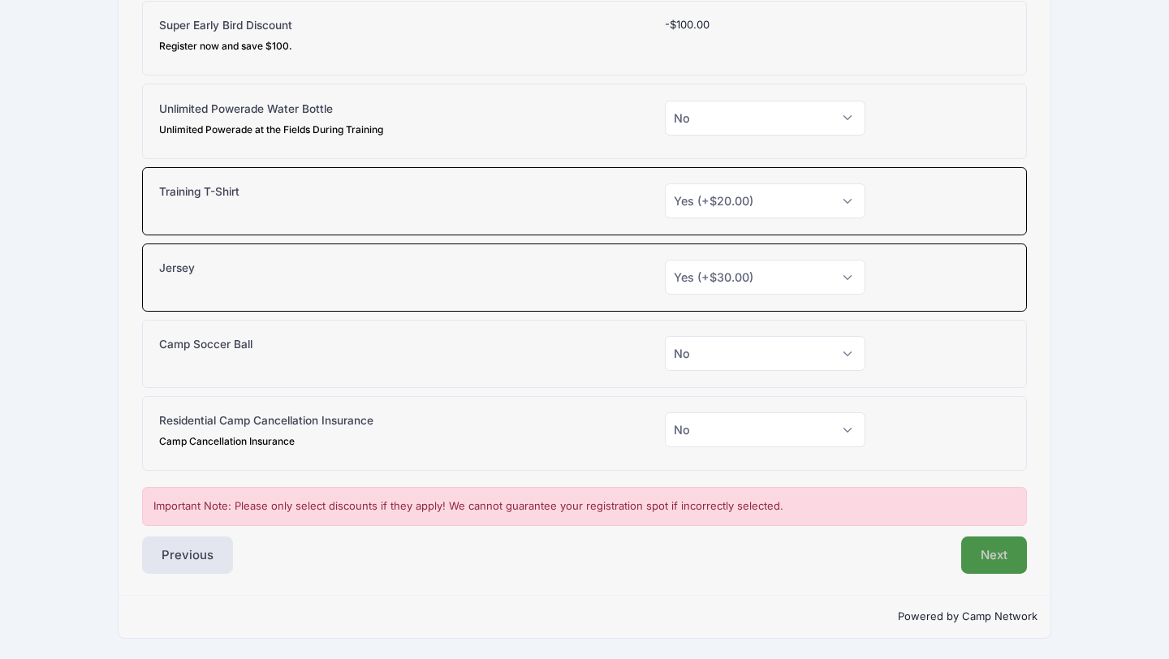
click at [976, 555] on button "Next" at bounding box center [994, 555] width 66 height 37
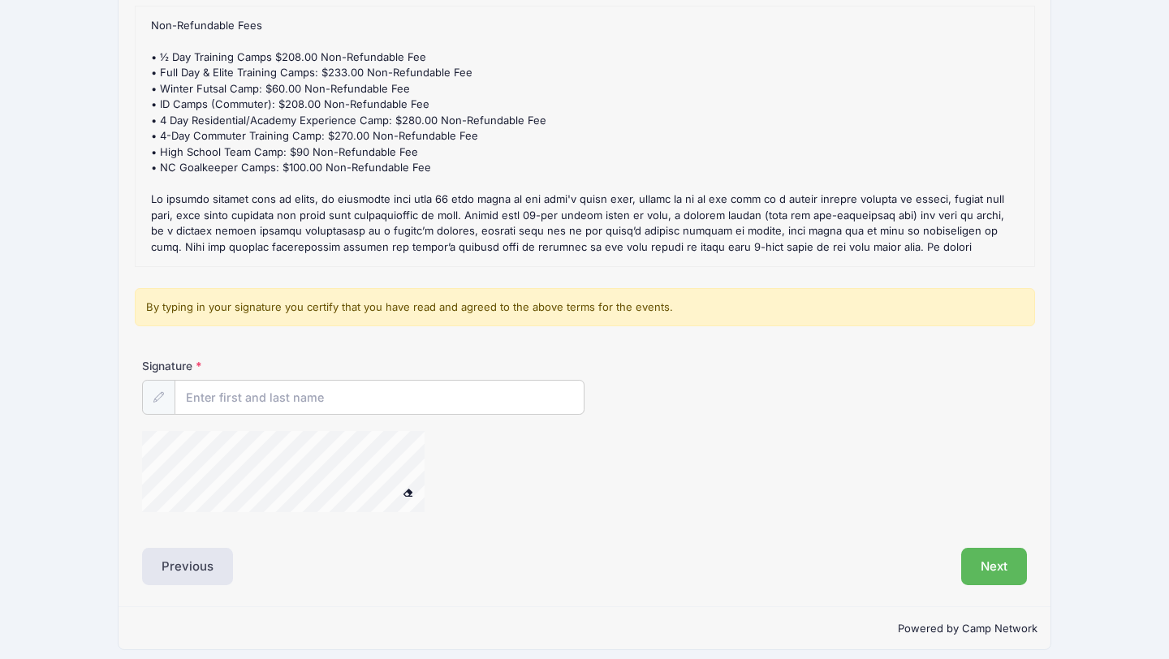
scroll to position [125, 0]
click at [258, 398] on input "Signature" at bounding box center [379, 398] width 408 height 35
type input "[PERSON_NAME] Register"
click at [857, 551] on div "Next" at bounding box center [810, 566] width 451 height 37
click at [1005, 563] on button "Next" at bounding box center [994, 566] width 66 height 37
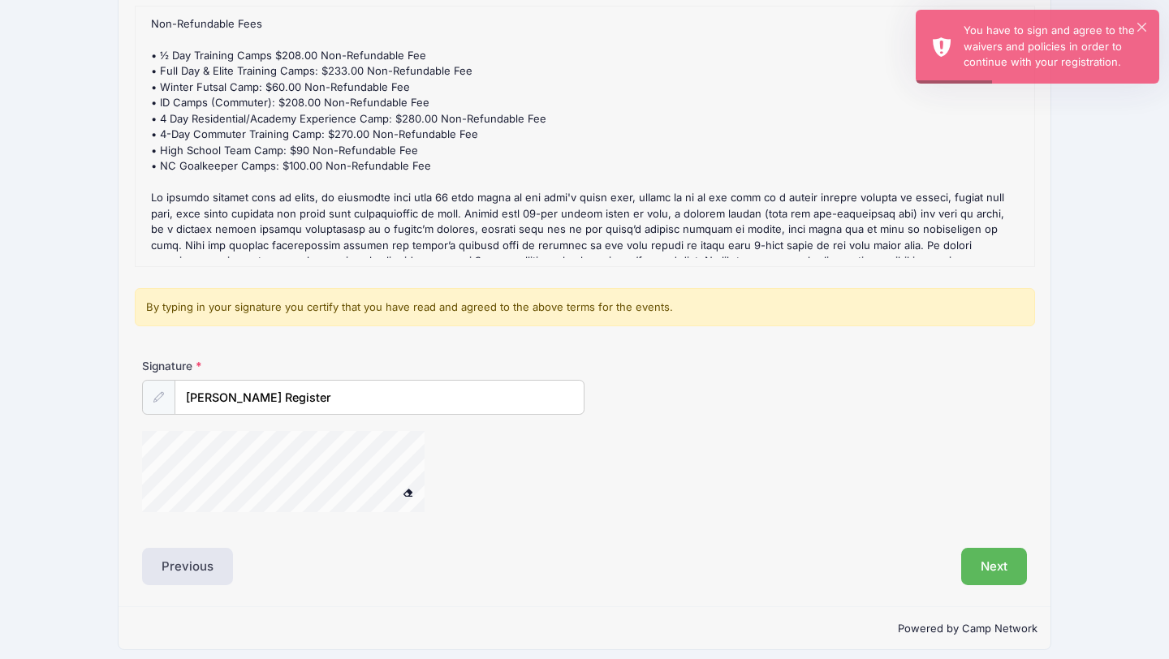
click at [158, 400] on icon at bounding box center [158, 397] width 11 height 11
click at [259, 403] on input "[PERSON_NAME] Register" at bounding box center [379, 398] width 408 height 35
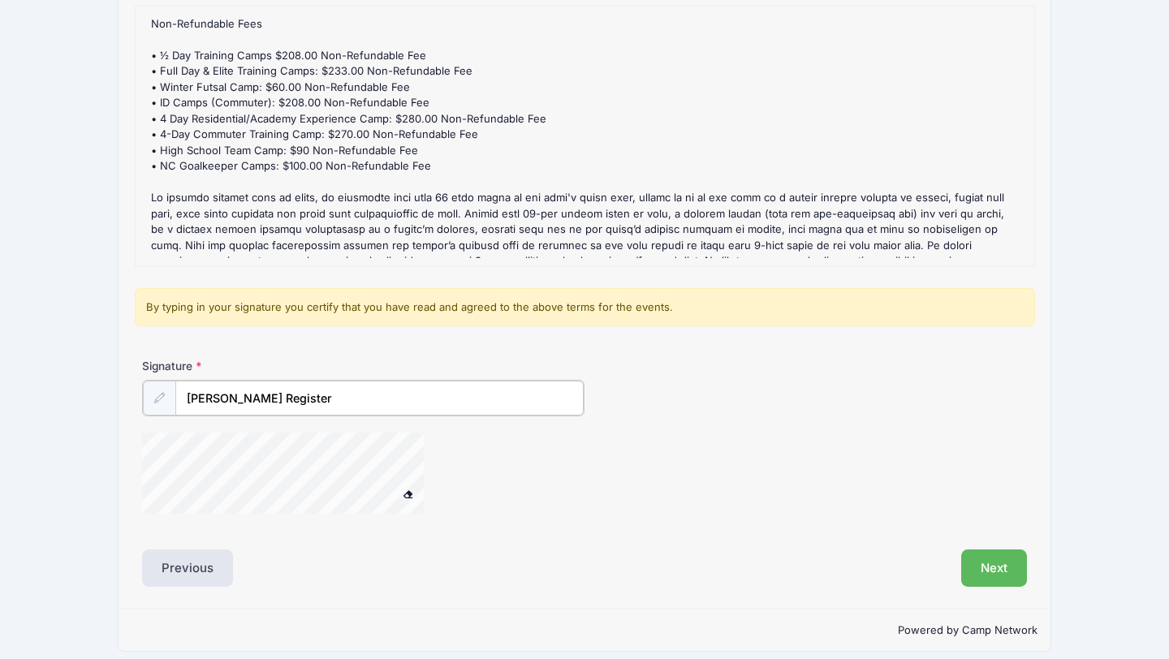
click at [439, 496] on div at bounding box center [304, 476] width 325 height 86
click at [1015, 566] on button "Next" at bounding box center [994, 566] width 66 height 37
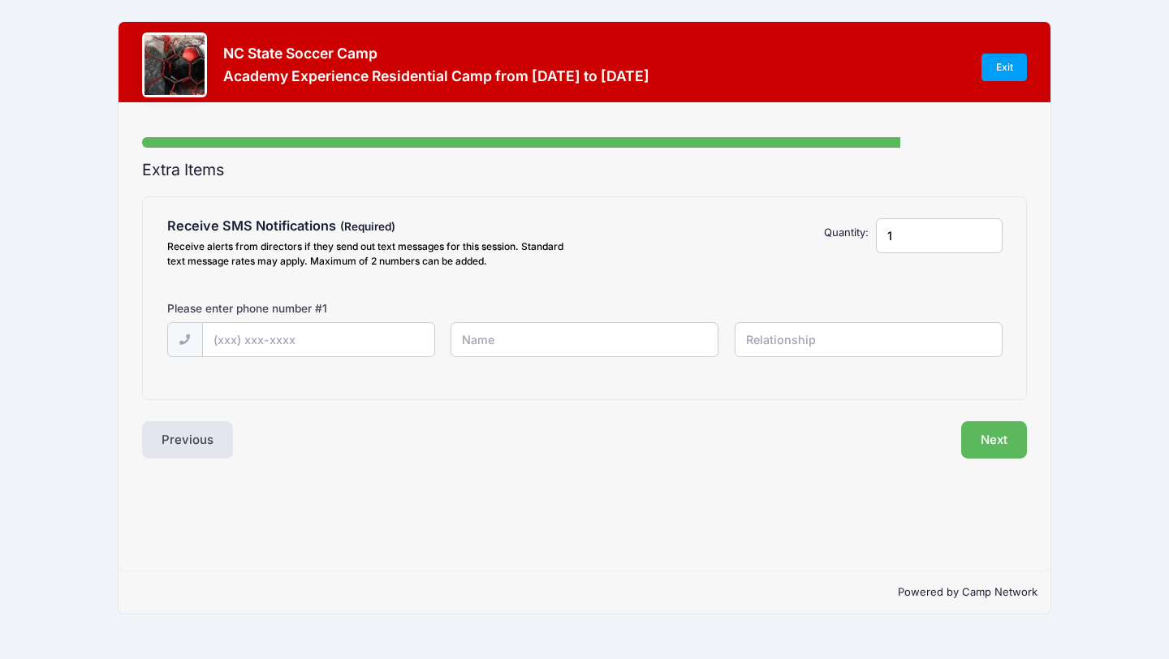
scroll to position [0, 0]
click at [315, 332] on input "text" at bounding box center [318, 340] width 231 height 35
type input "[PHONE_NUMBER]"
type input "[PERSON_NAME] Register"
type input "m"
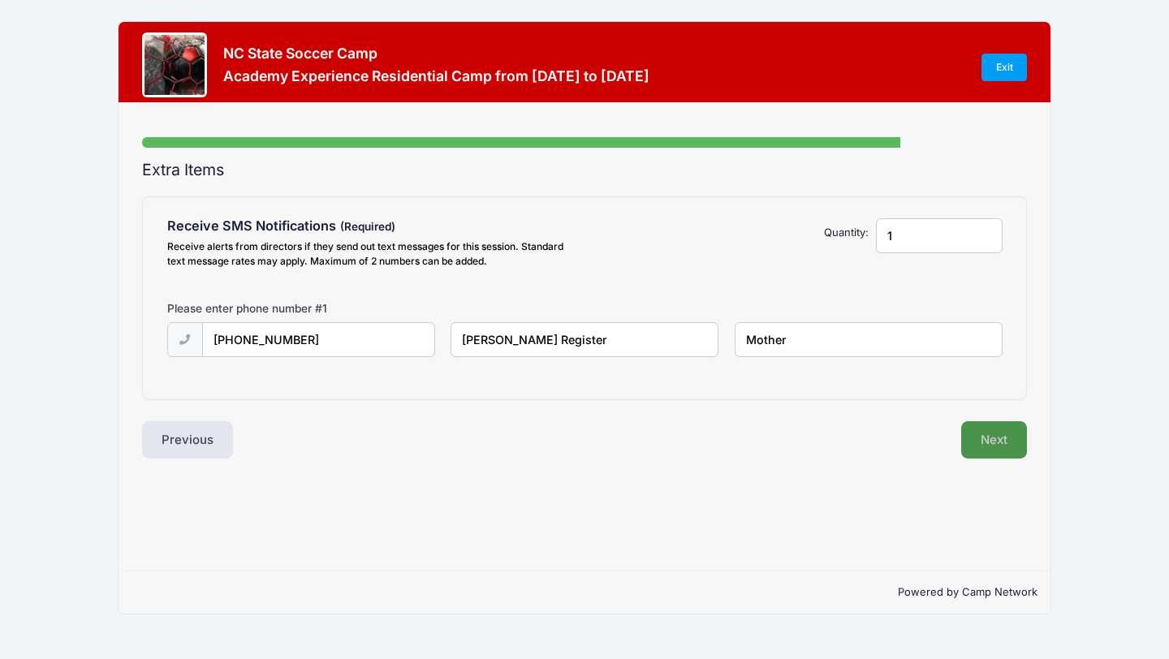
type input "Mother"
click at [1003, 443] on button "Next" at bounding box center [994, 439] width 66 height 37
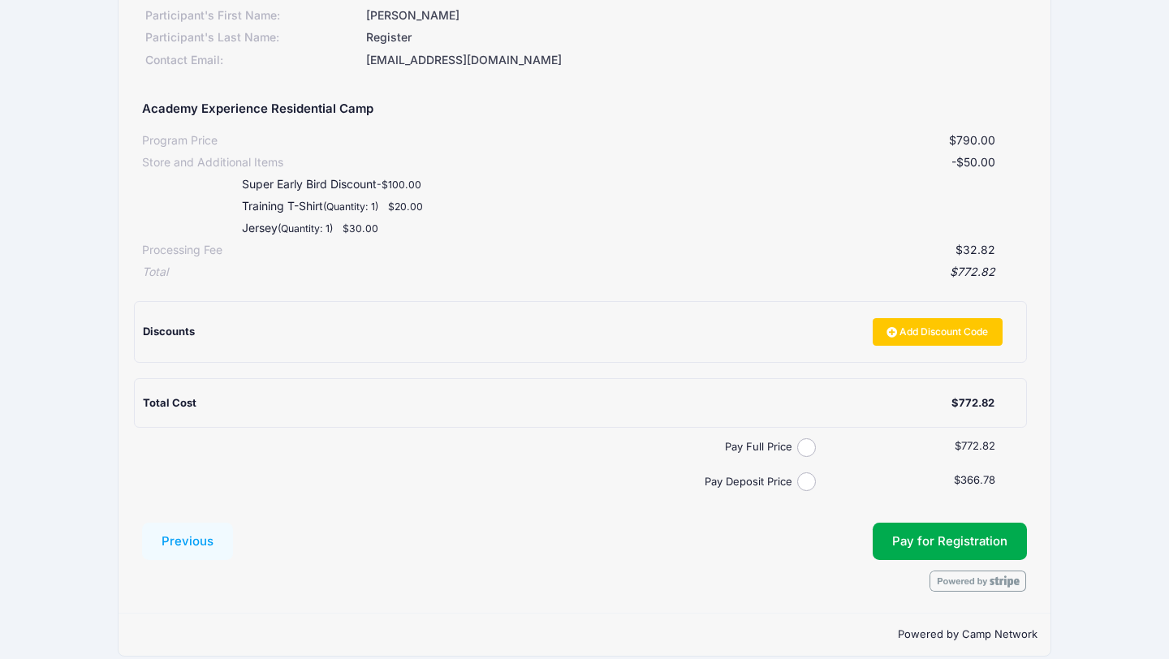
scroll to position [236, 0]
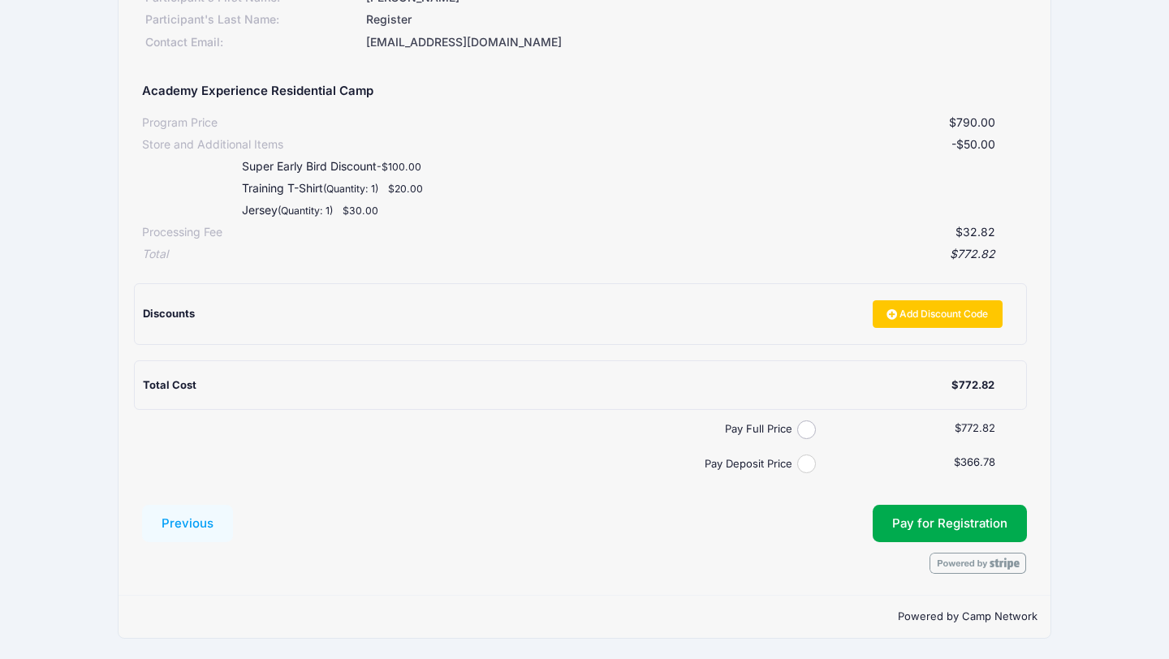
click at [809, 460] on input "Pay Deposit Price" at bounding box center [806, 464] width 19 height 19
radio input "true"
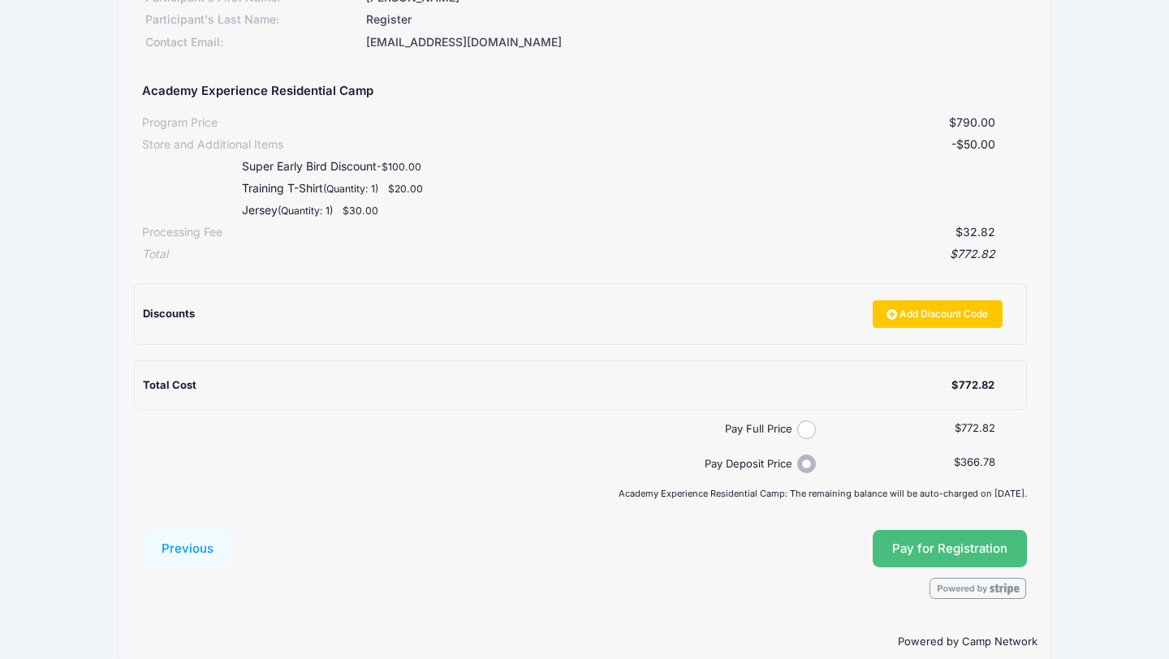
click at [943, 538] on button "Pay for Registration" at bounding box center [950, 548] width 154 height 37
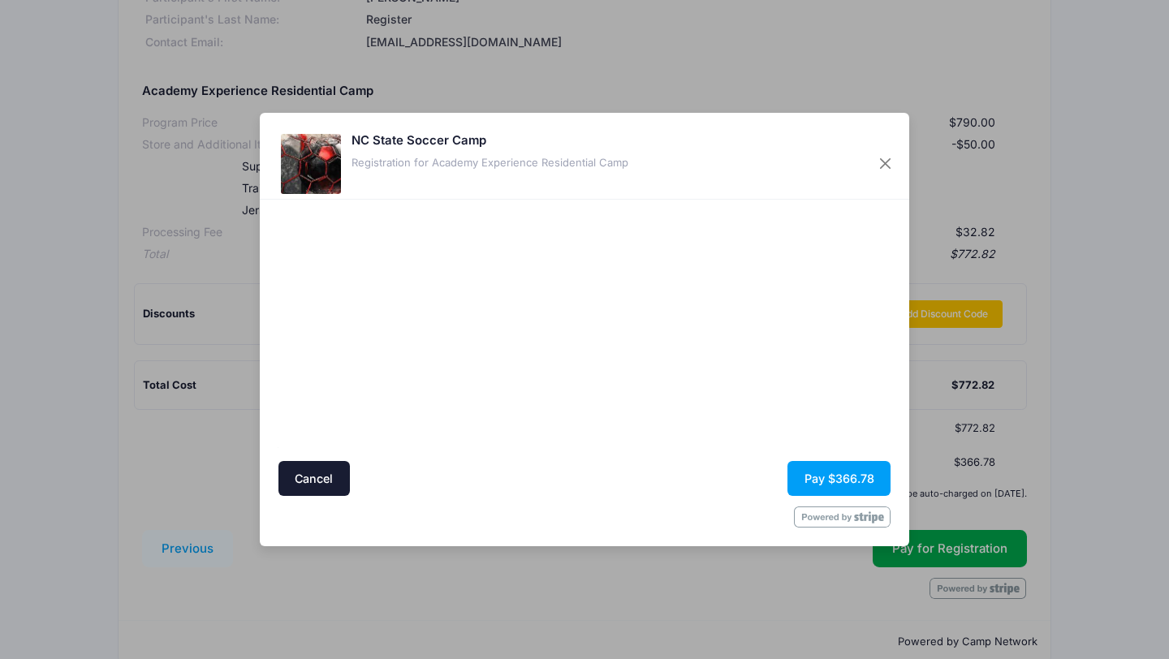
click at [393, 392] on div at bounding box center [427, 331] width 299 height 246
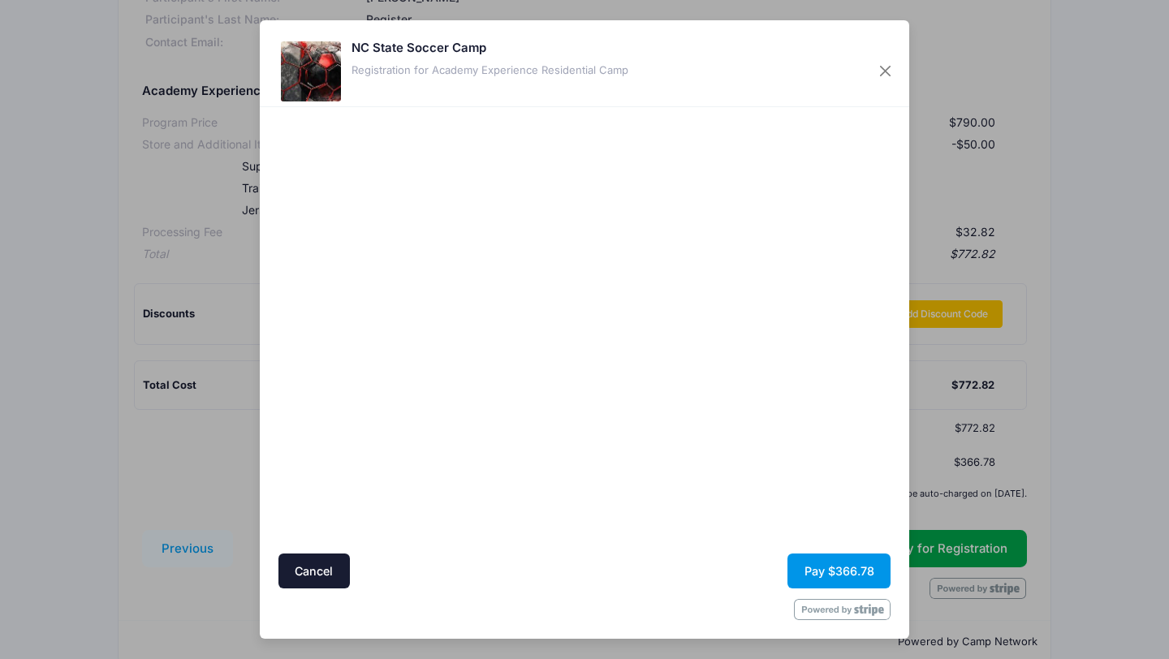
click at [840, 564] on button "Pay $366.78" at bounding box center [839, 571] width 103 height 35
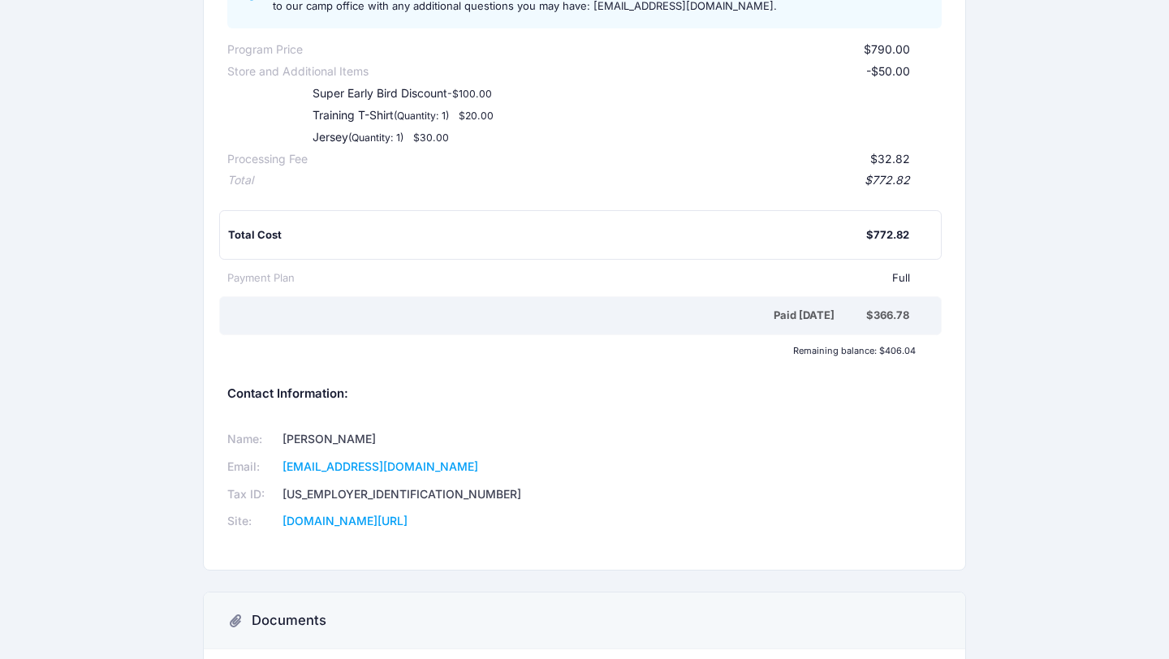
scroll to position [443, 0]
